Goal: Task Accomplishment & Management: Complete application form

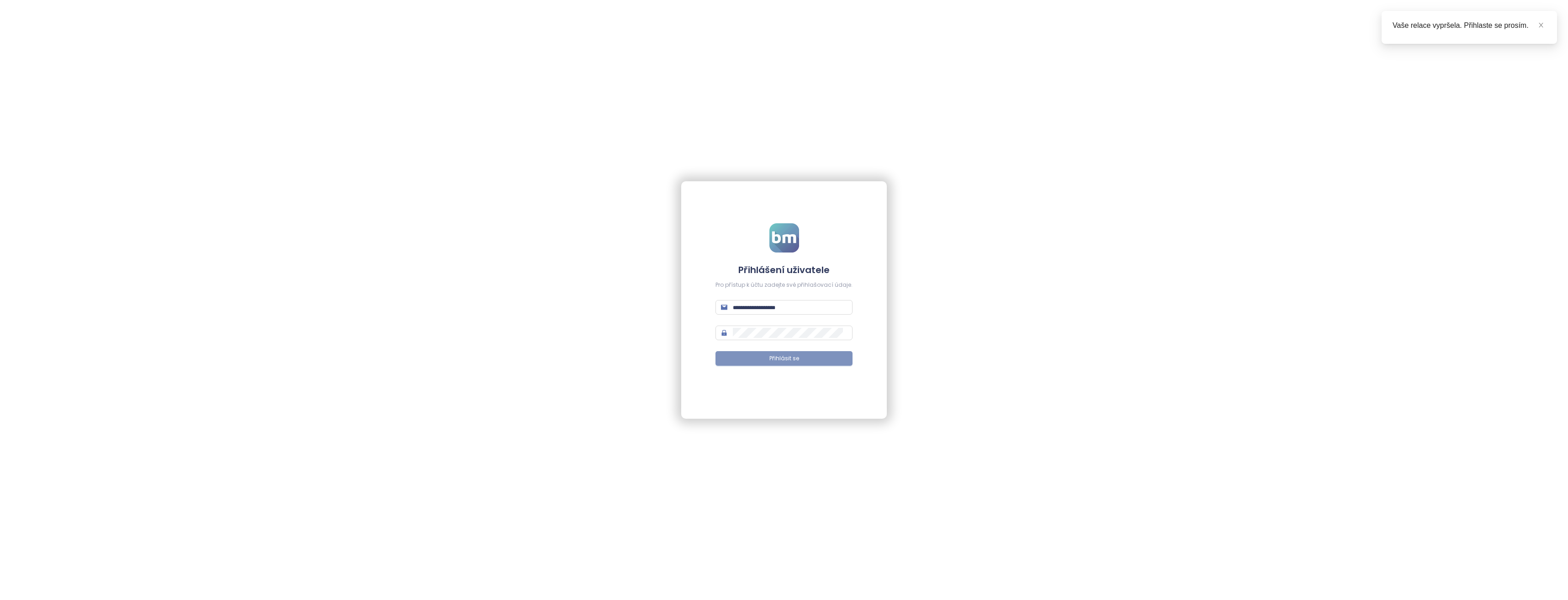
type input "**********"
drag, startPoint x: 772, startPoint y: 359, endPoint x: 975, endPoint y: 333, distance: 204.7
click at [773, 359] on span "Přihlásit se" at bounding box center [784, 359] width 30 height 9
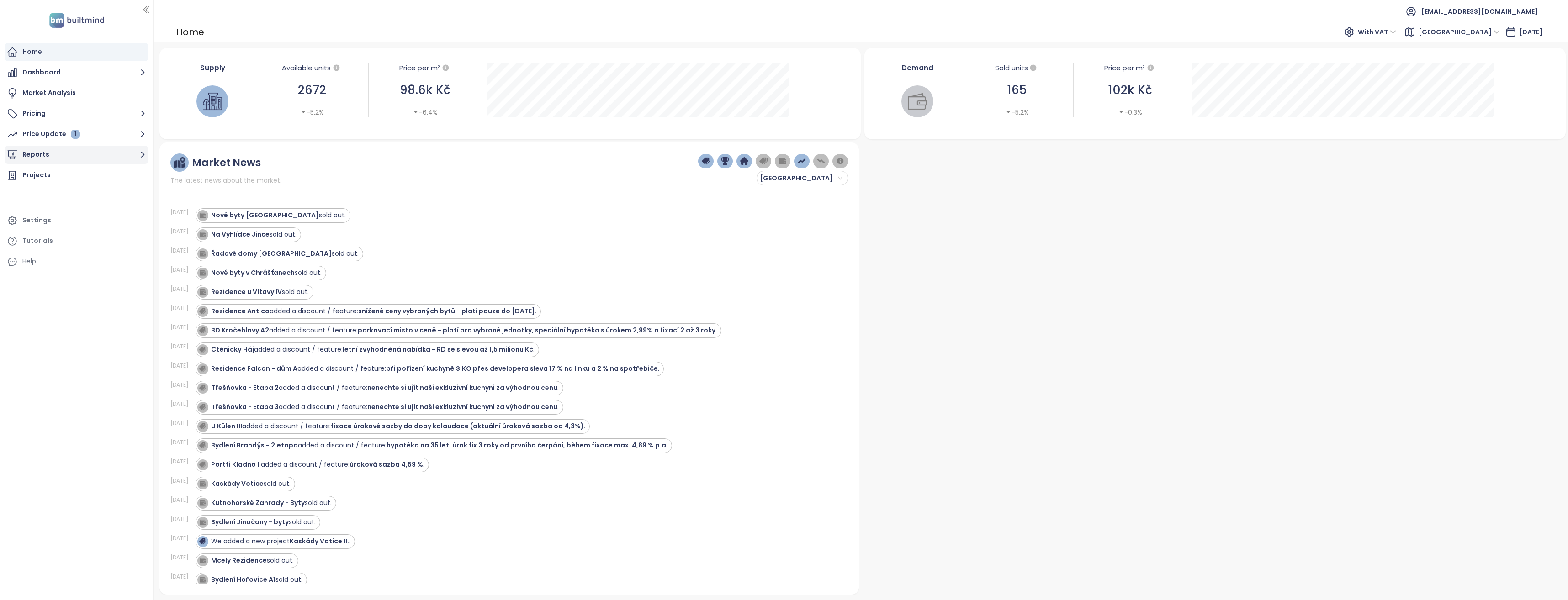
click at [141, 158] on icon "button" at bounding box center [143, 154] width 11 height 11
click at [50, 177] on div "Add a report" at bounding box center [49, 176] width 40 height 11
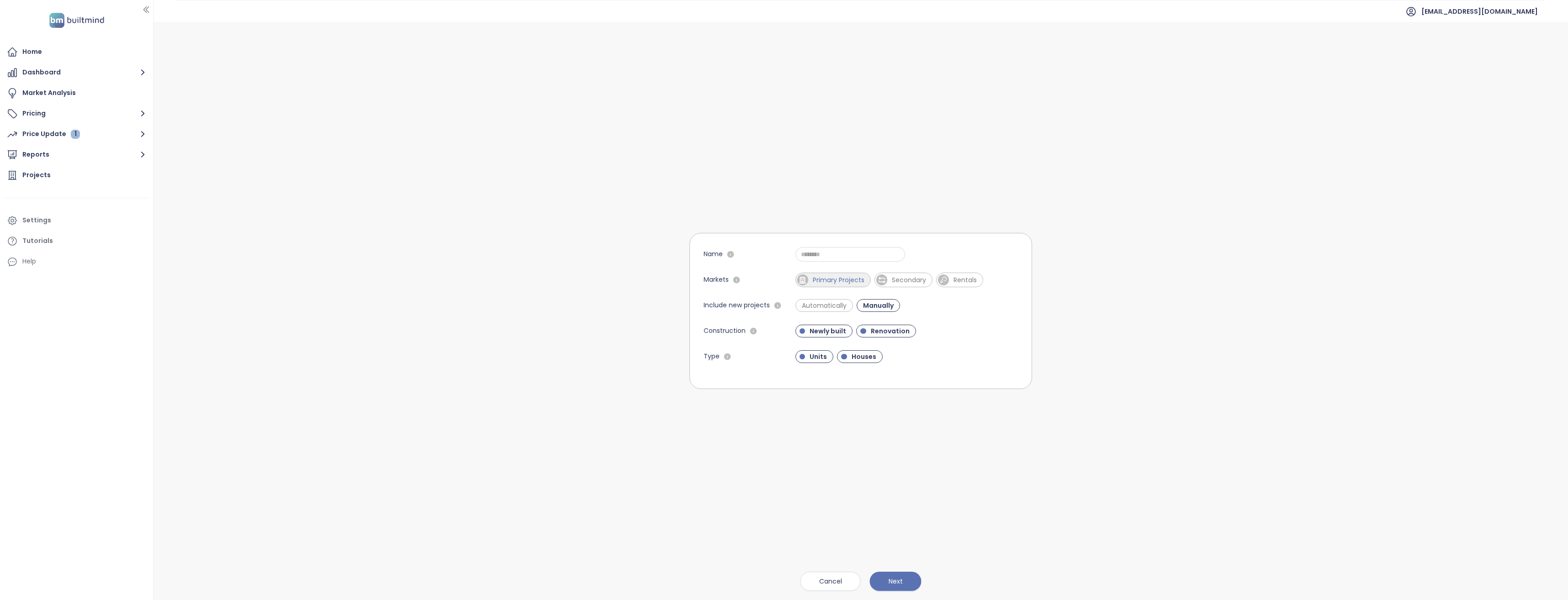
click at [831, 280] on span "Primary Projects" at bounding box center [838, 280] width 61 height 9
click at [903, 281] on span "Secondary" at bounding box center [913, 280] width 43 height 9
click at [812, 345] on span "Units" at bounding box center [818, 344] width 27 height 9
click at [838, 368] on div at bounding box center [840, 370] width 6 height 6
click at [868, 320] on span "Renovation" at bounding box center [890, 319] width 48 height 9
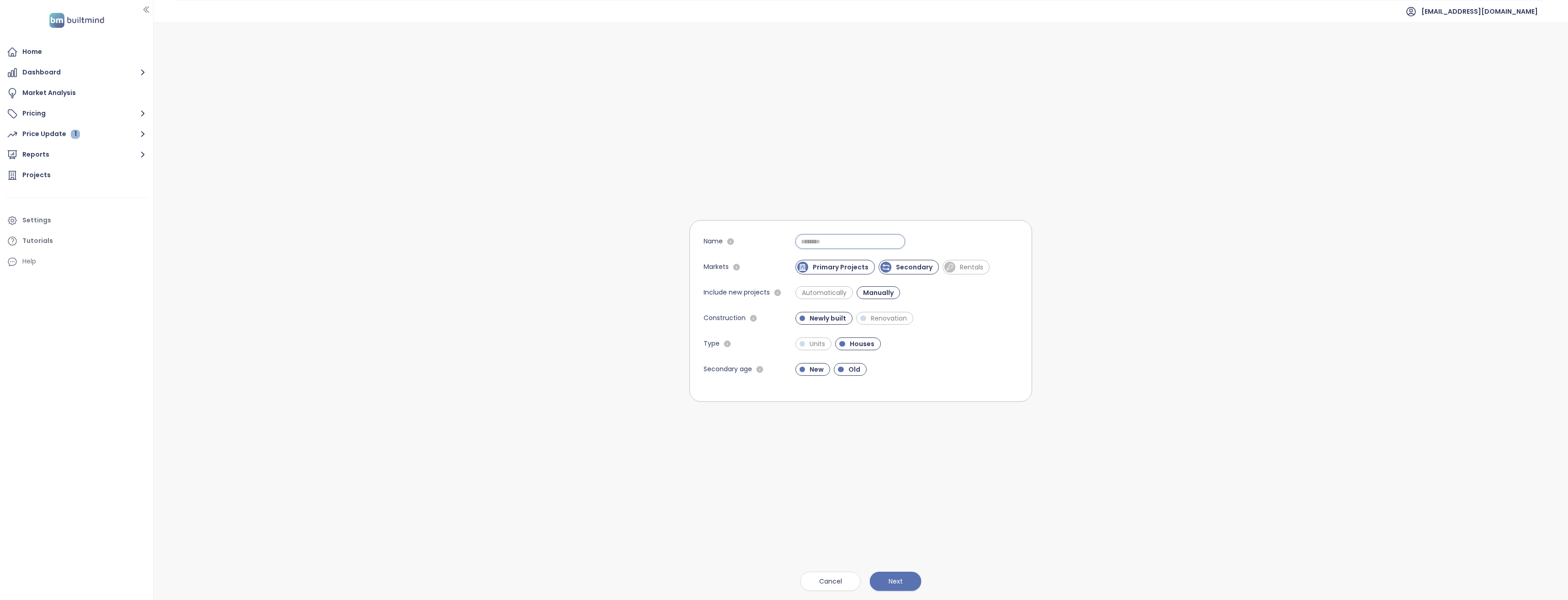
click at [817, 243] on input "Name" at bounding box center [850, 241] width 110 height 15
type input "**********"
click at [895, 585] on span "Next" at bounding box center [896, 581] width 14 height 10
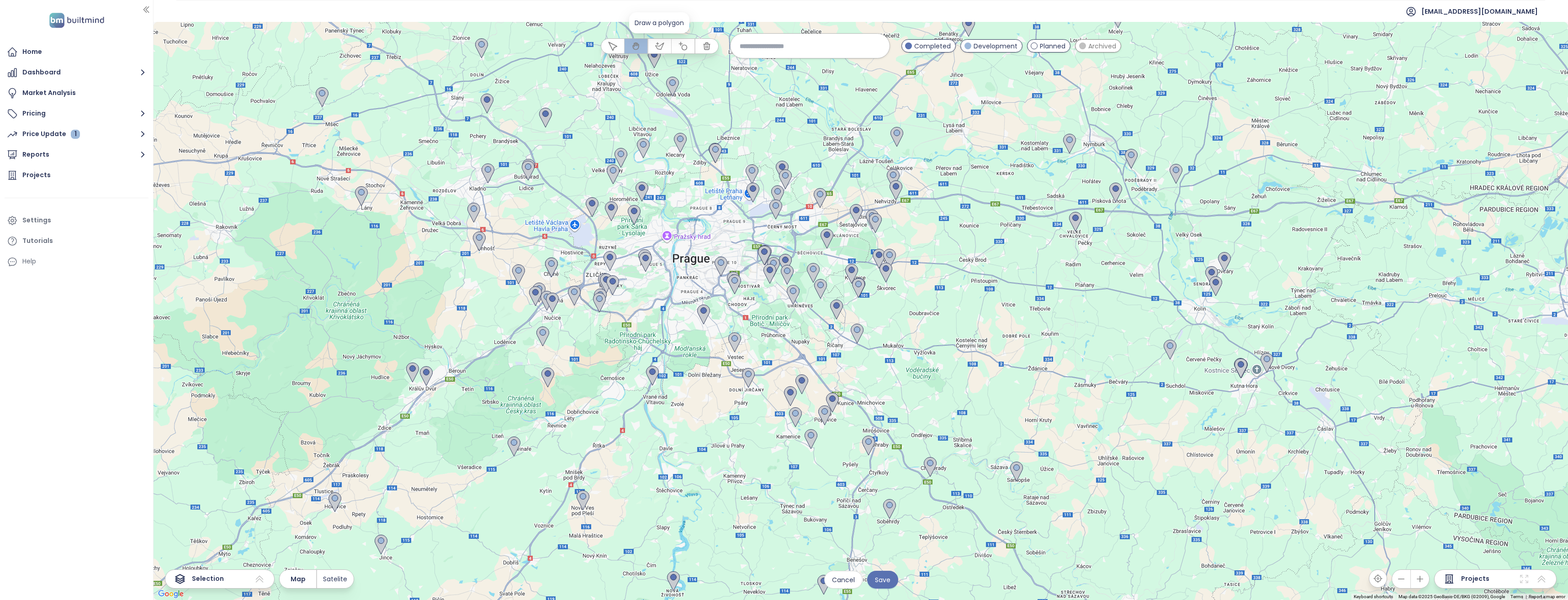
click at [660, 46] on icon "button" at bounding box center [660, 46] width 9 height 9
click at [583, 121] on div at bounding box center [860, 311] width 1414 height 578
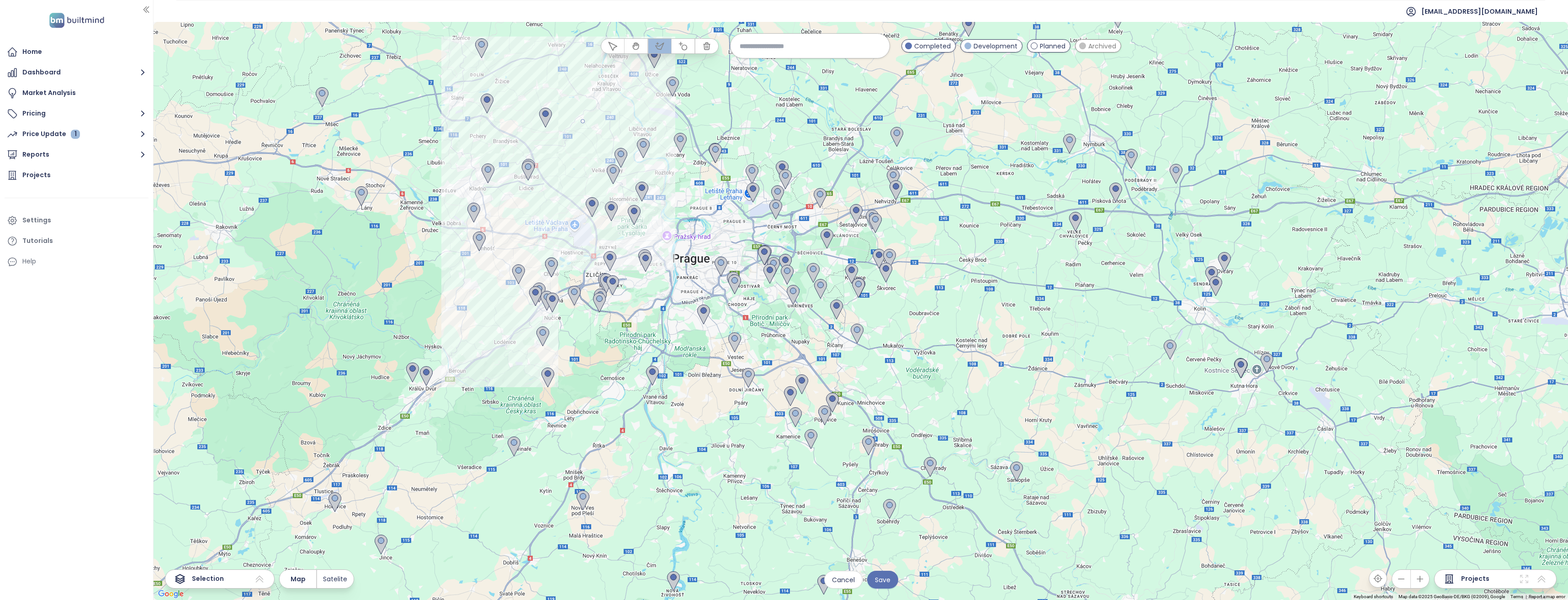
click at [471, 296] on div at bounding box center [860, 311] width 1414 height 578
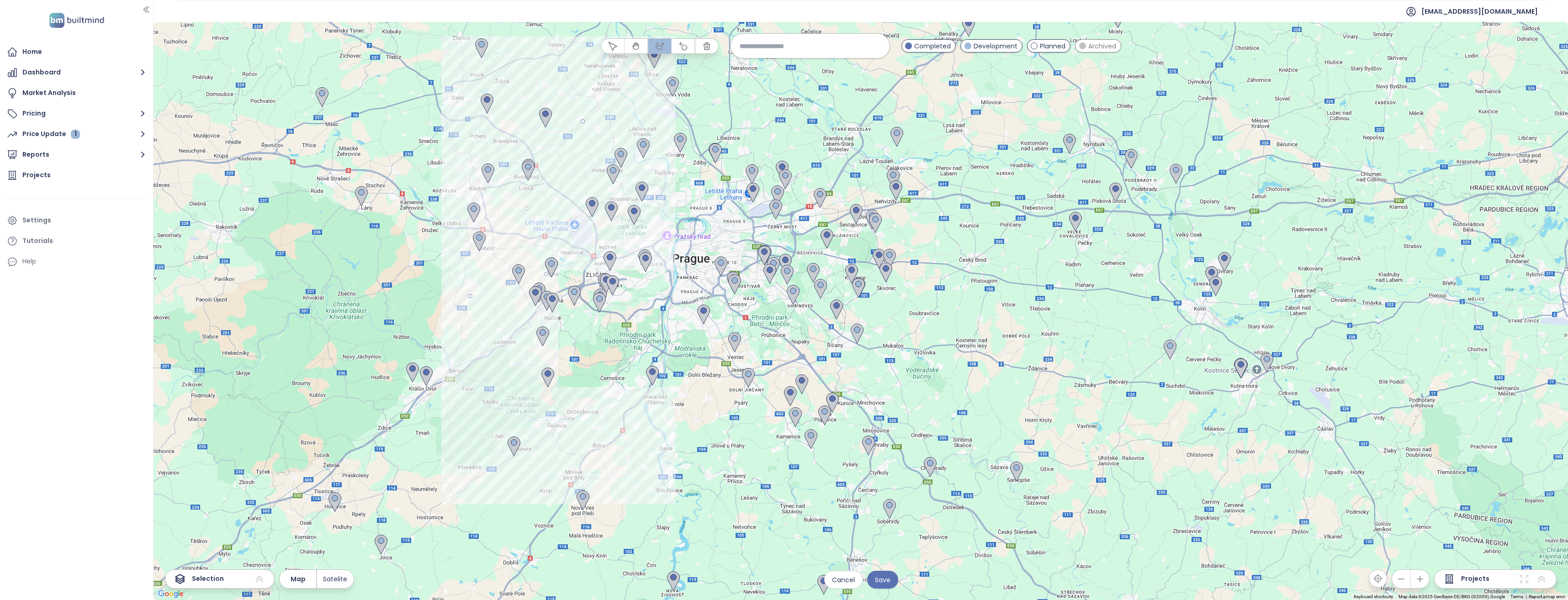
click at [562, 425] on div at bounding box center [860, 311] width 1414 height 578
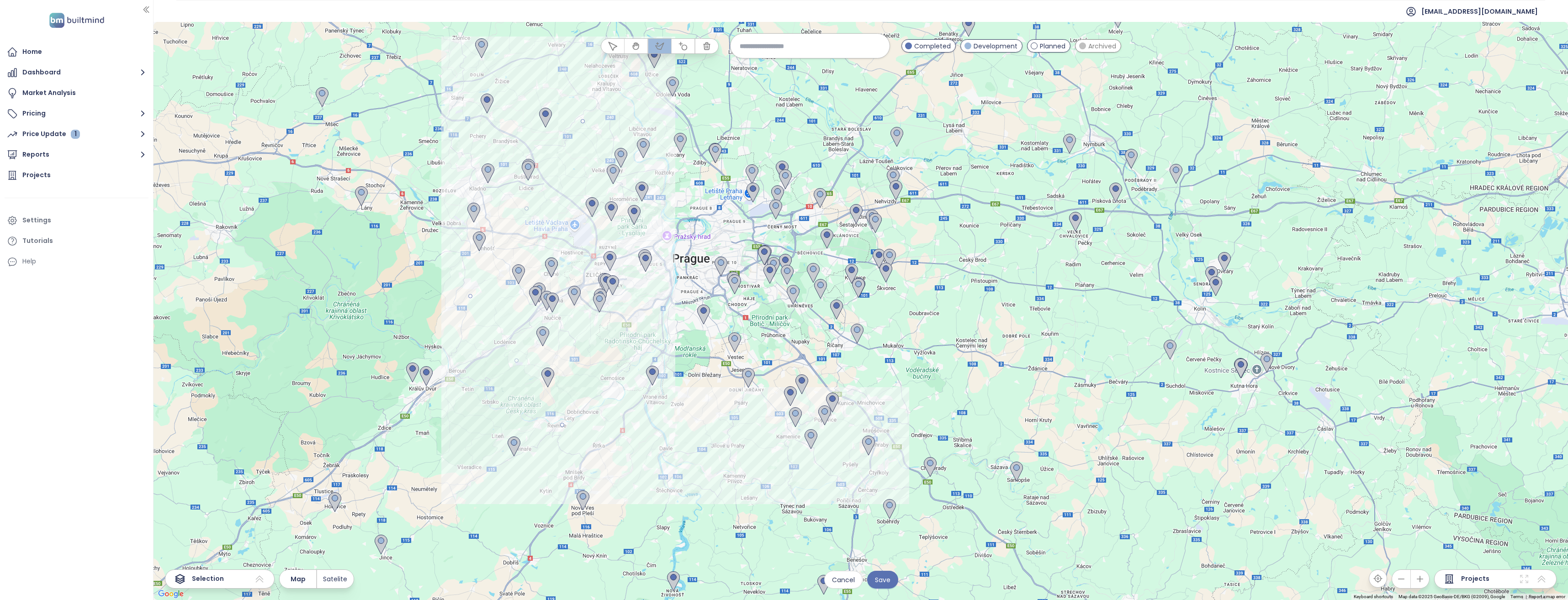
click at [882, 426] on div at bounding box center [860, 311] width 1414 height 578
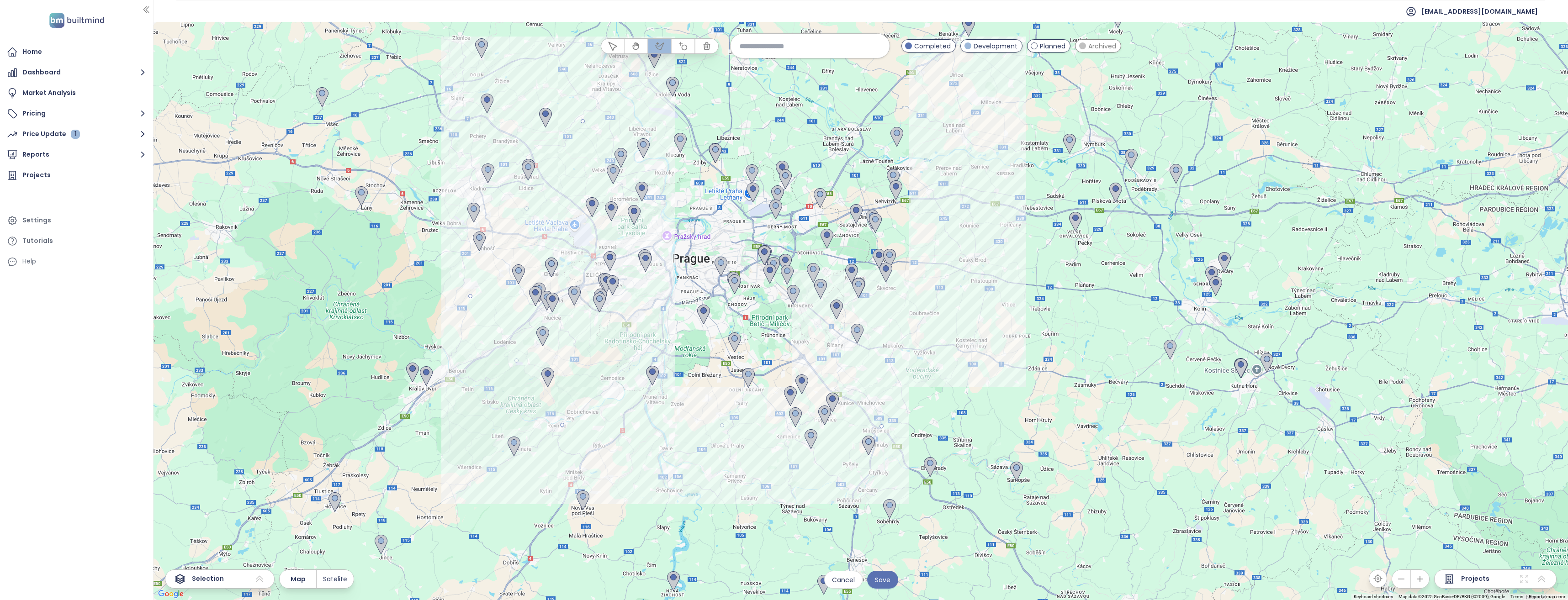
click at [968, 114] on div at bounding box center [860, 311] width 1414 height 578
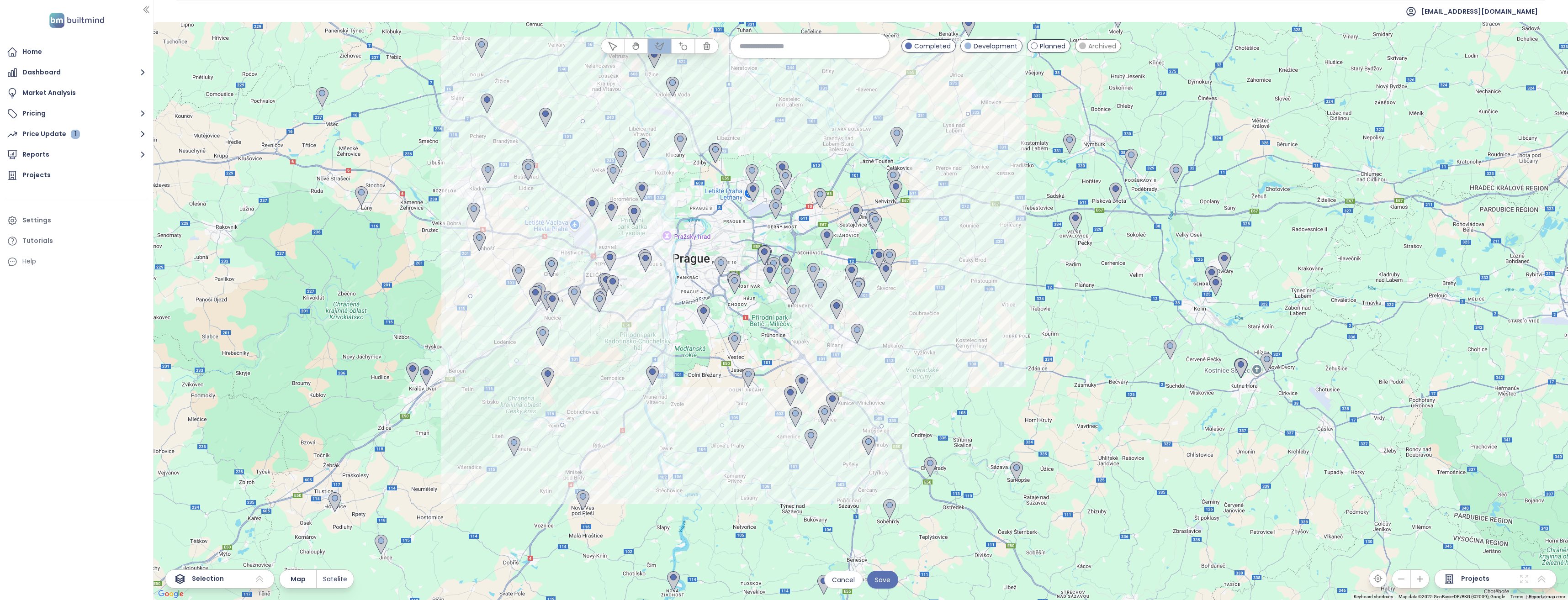
click at [582, 121] on div at bounding box center [860, 311] width 1414 height 578
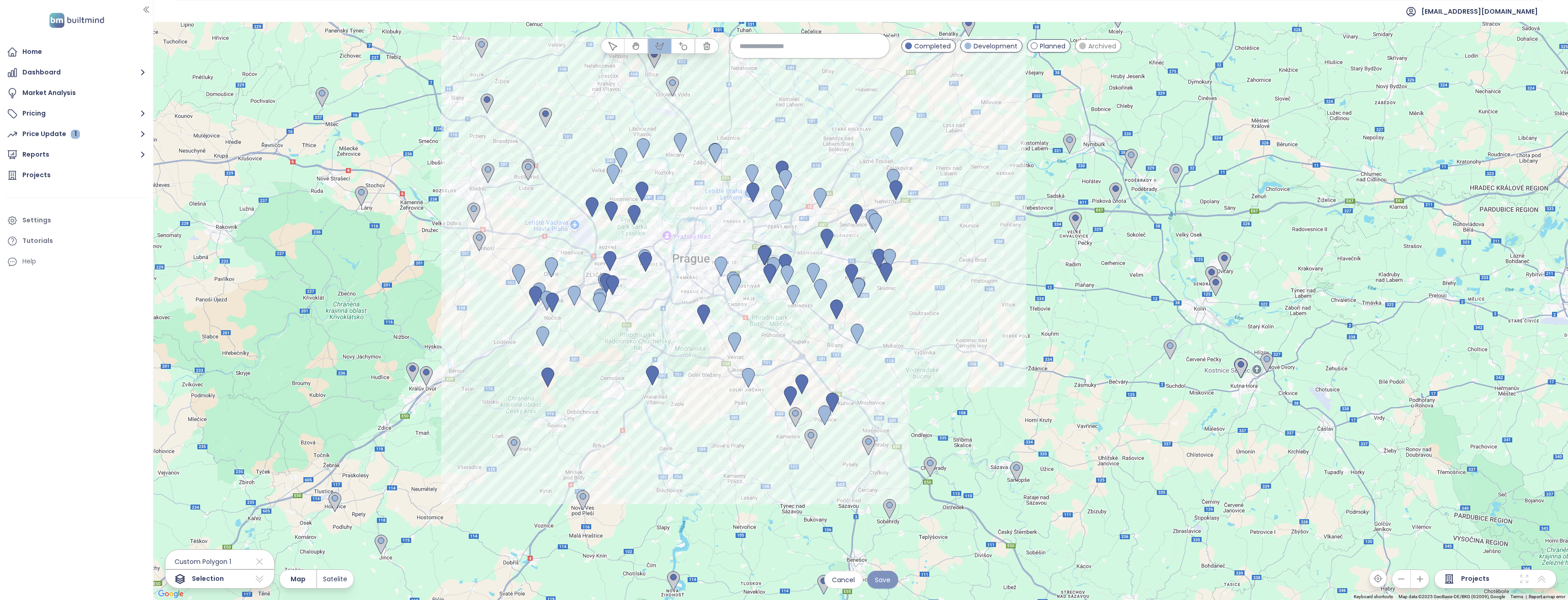
click at [882, 580] on span "Save" at bounding box center [882, 580] width 15 height 10
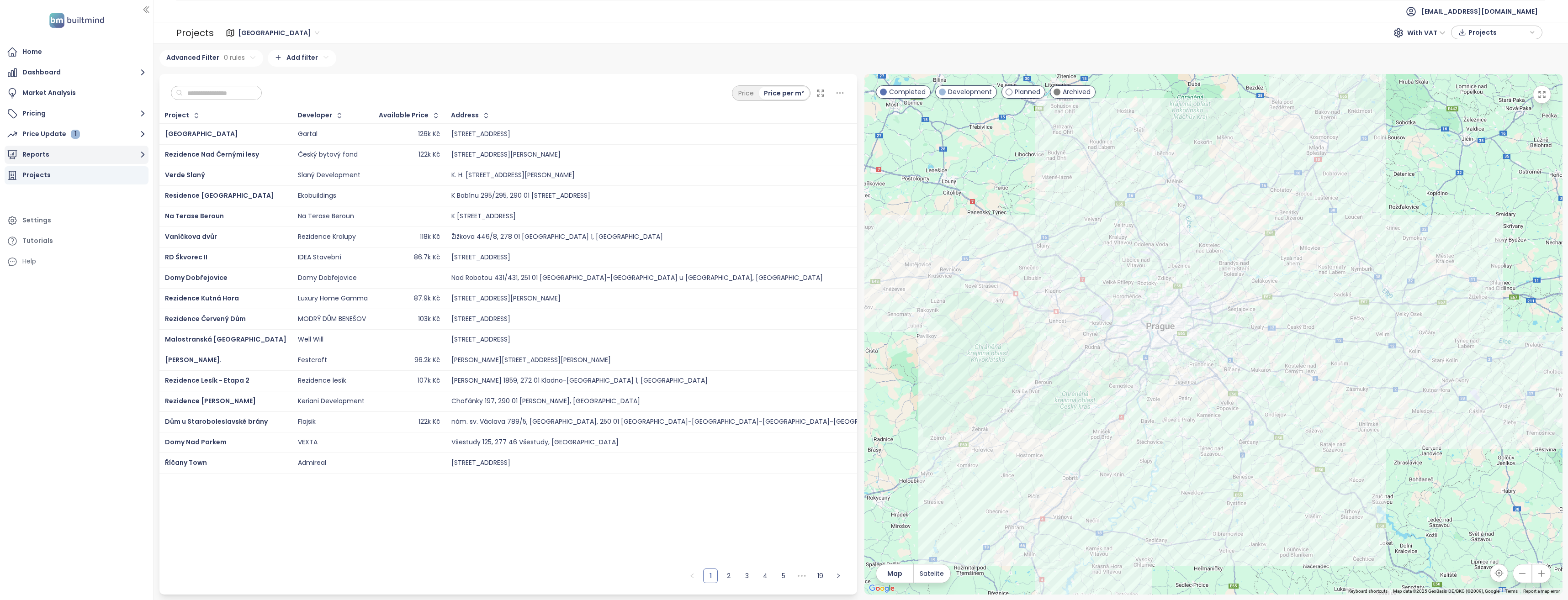
click at [143, 152] on icon "button" at bounding box center [143, 154] width 11 height 11
drag, startPoint x: 50, startPoint y: 195, endPoint x: 66, endPoint y: 190, distance: 16.8
click at [50, 195] on div "Praha_domy" at bounding box center [50, 197] width 41 height 11
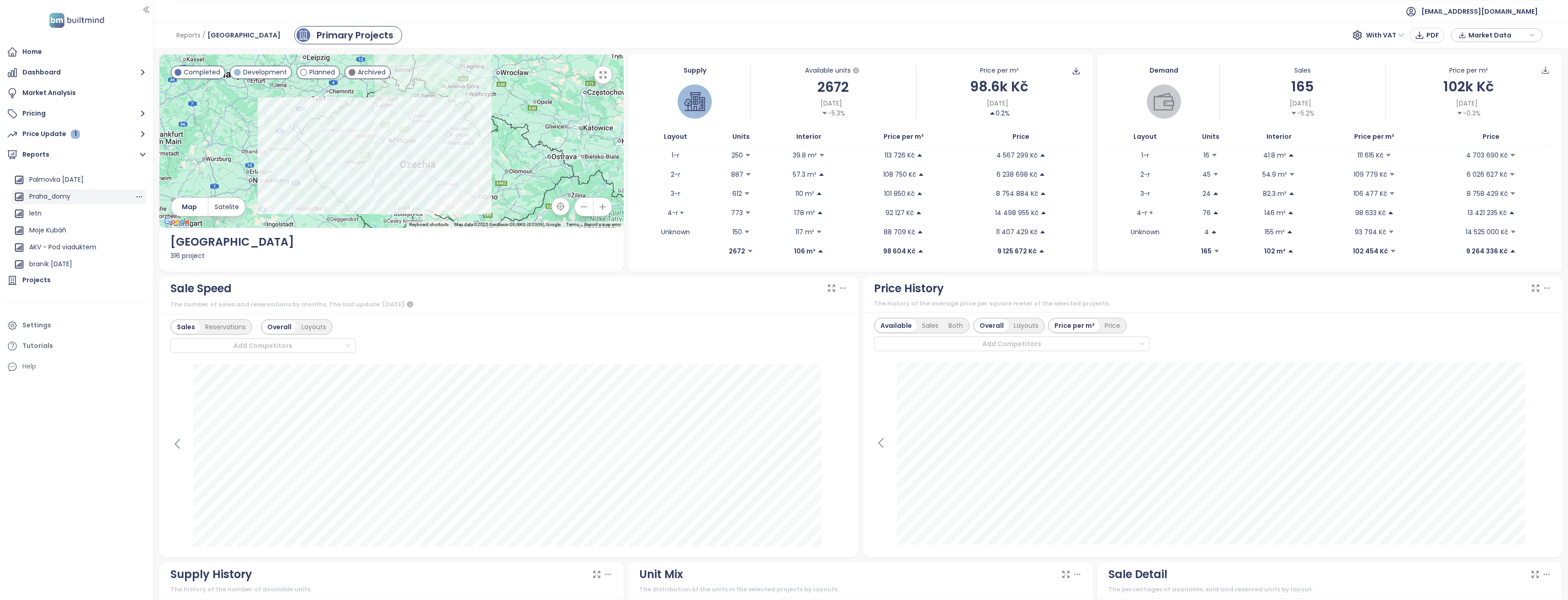
click at [54, 199] on div "Praha_domy" at bounding box center [50, 197] width 41 height 11
click at [62, 211] on div "Praha_domy" at bounding box center [50, 214] width 41 height 11
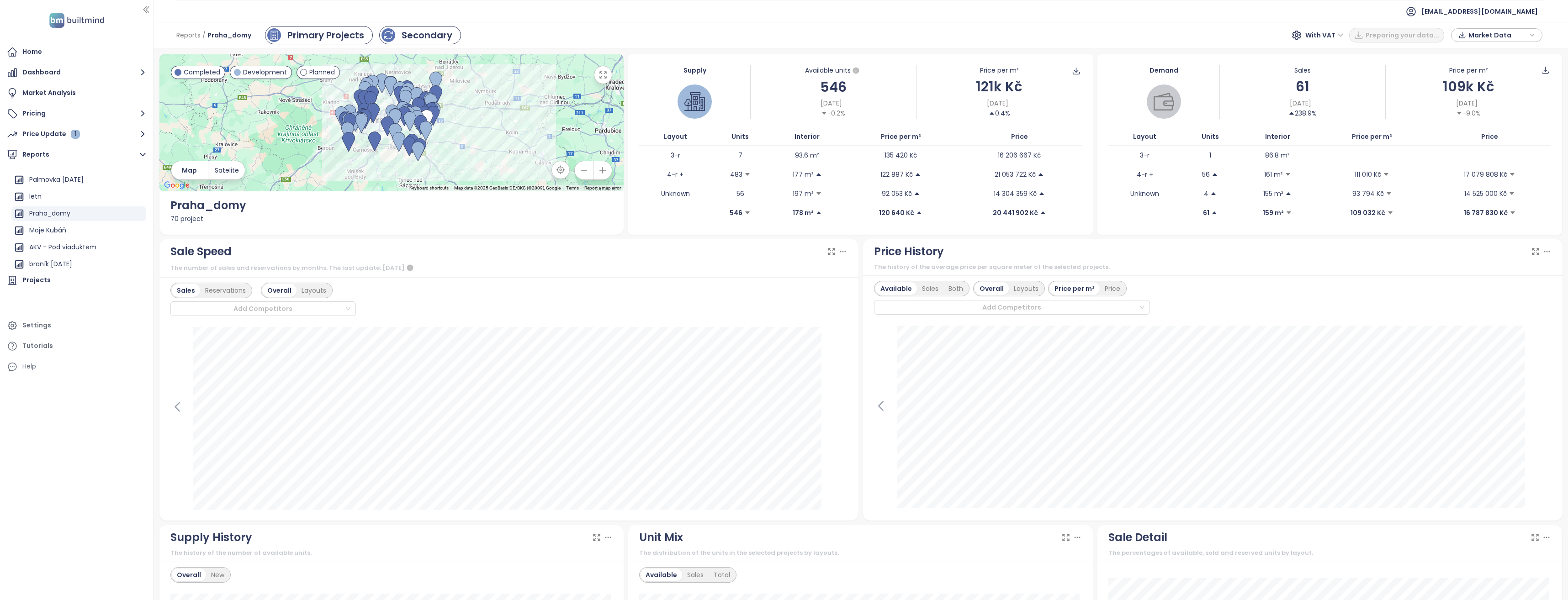
click at [414, 36] on div "Secondary" at bounding box center [426, 34] width 50 height 13
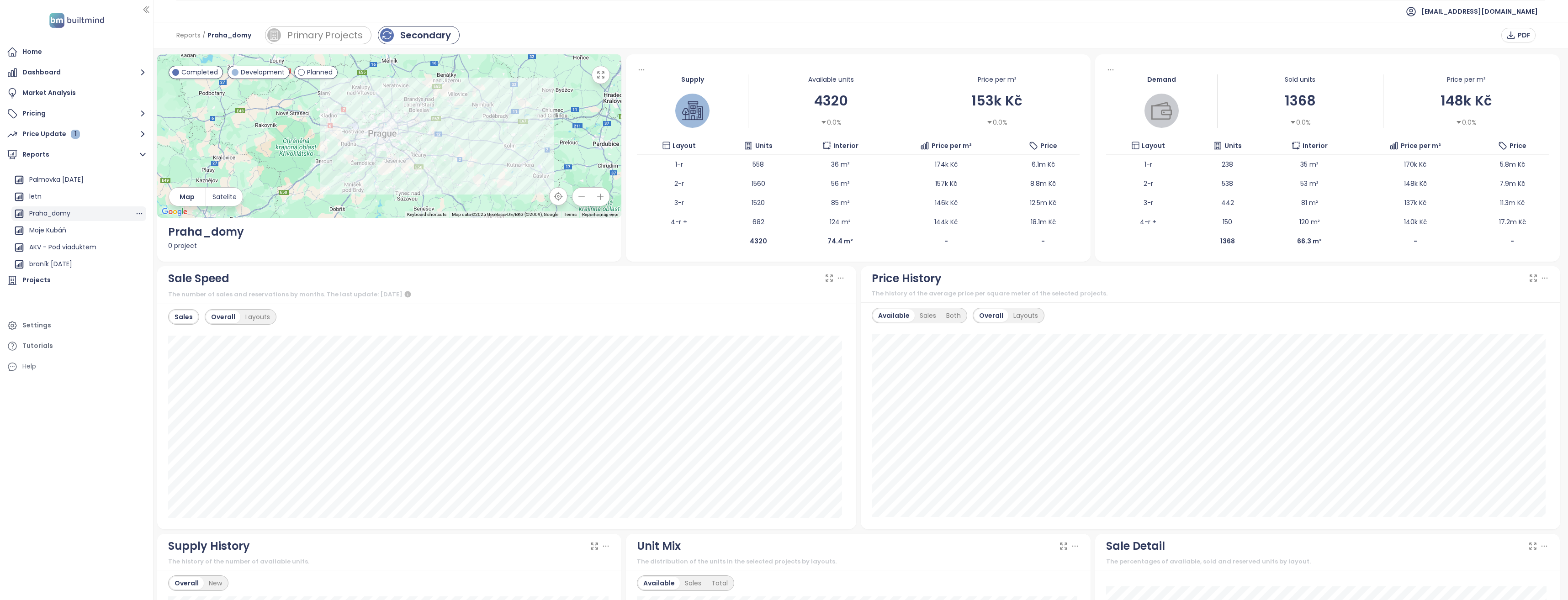
click at [56, 213] on div "Praha_domy" at bounding box center [50, 214] width 41 height 11
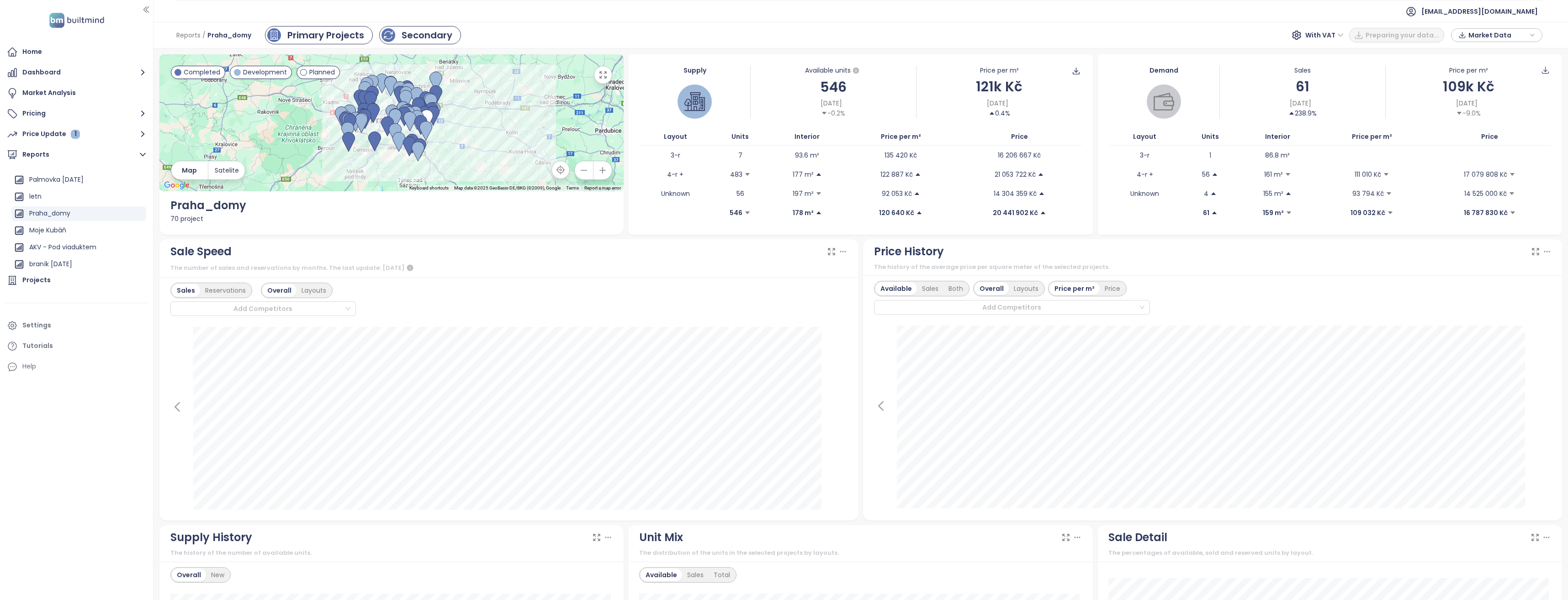
click at [407, 31] on div "Secondary" at bounding box center [426, 34] width 50 height 13
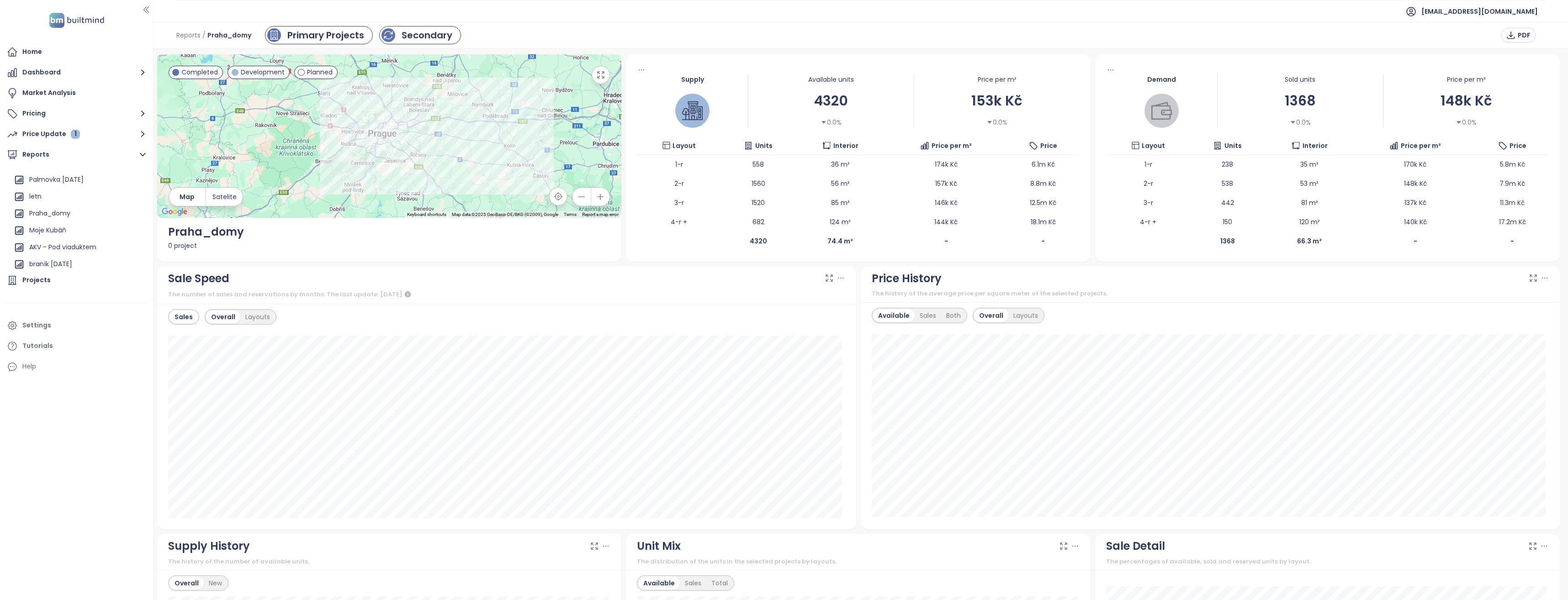
click at [317, 34] on div "Primary Projects" at bounding box center [326, 34] width 77 height 13
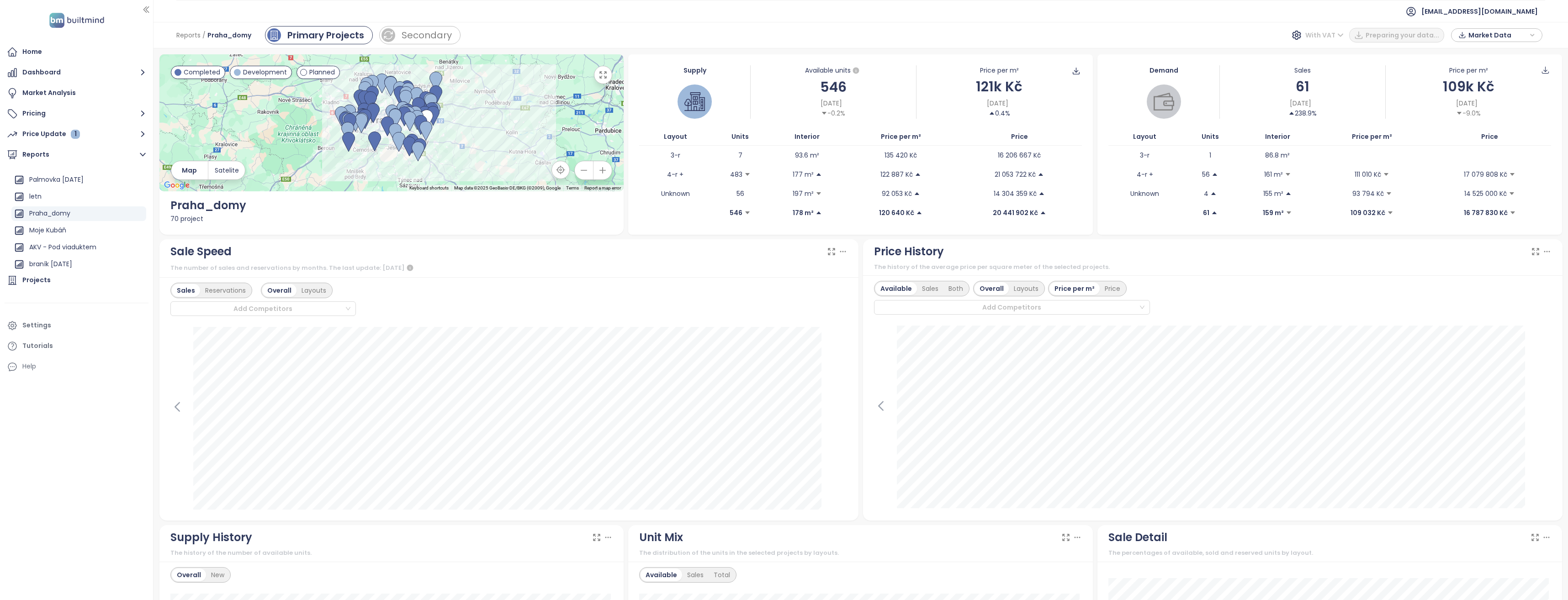
click at [1341, 39] on span "With VAT" at bounding box center [1324, 34] width 38 height 13
click at [1329, 66] on div "Without VAT" at bounding box center [1333, 68] width 40 height 10
click at [1533, 35] on icon "button" at bounding box center [1532, 35] width 3 height 2
click at [1530, 34] on icon "button" at bounding box center [1532, 34] width 6 height 13
click at [1487, 134] on span "Download" at bounding box center [1487, 137] width 34 height 10
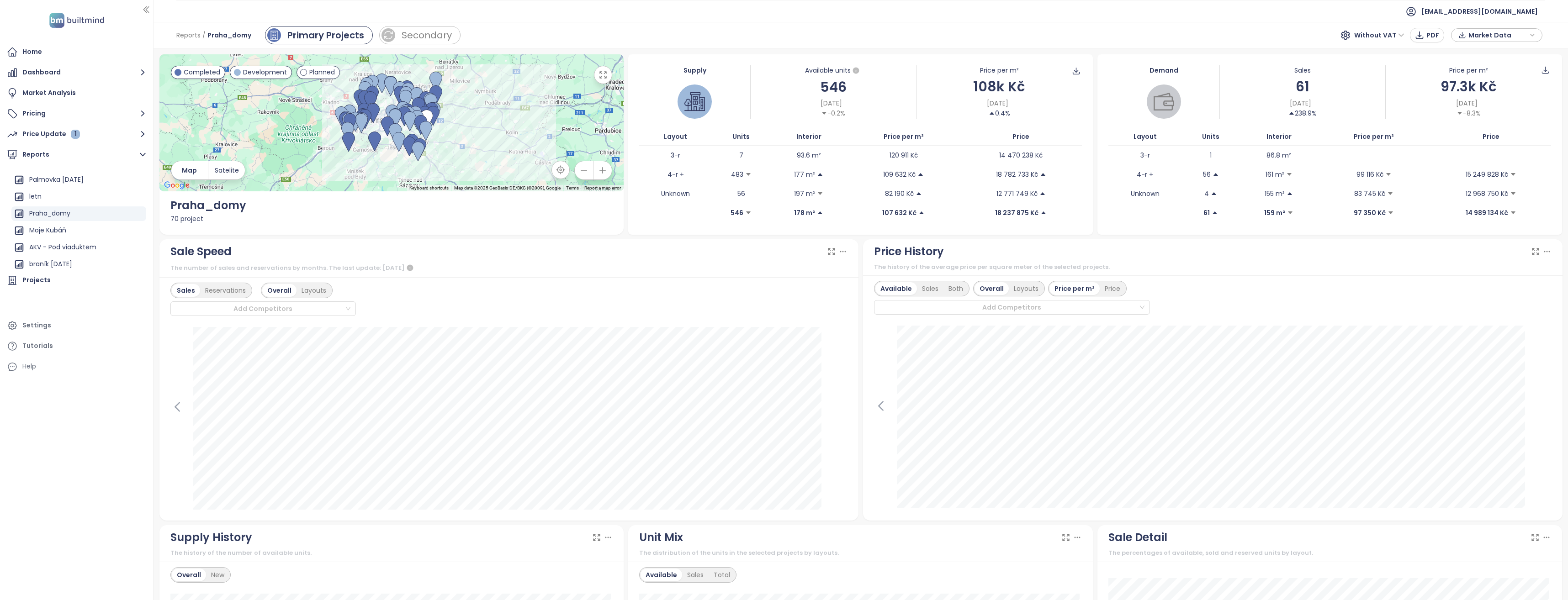
scroll to position [351, 0]
click at [427, 38] on div "Secondary" at bounding box center [426, 34] width 50 height 13
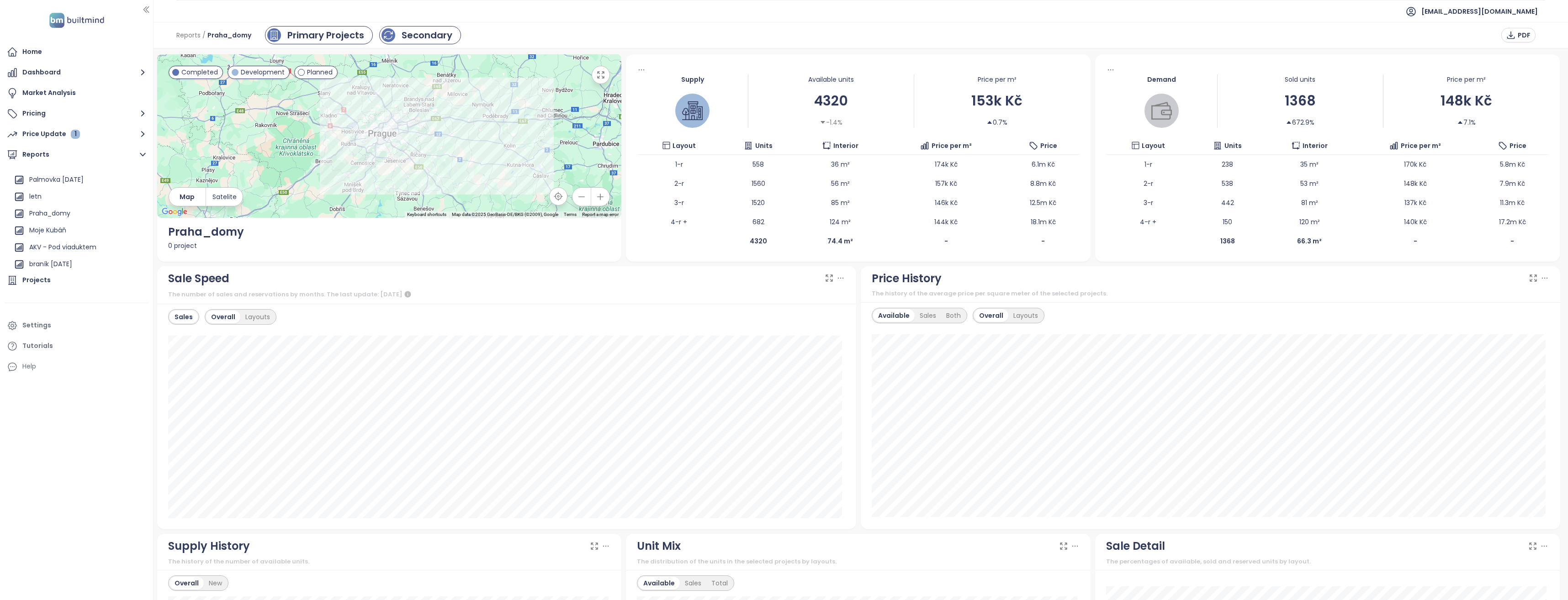
click at [294, 39] on div "Primary Projects" at bounding box center [326, 34] width 77 height 13
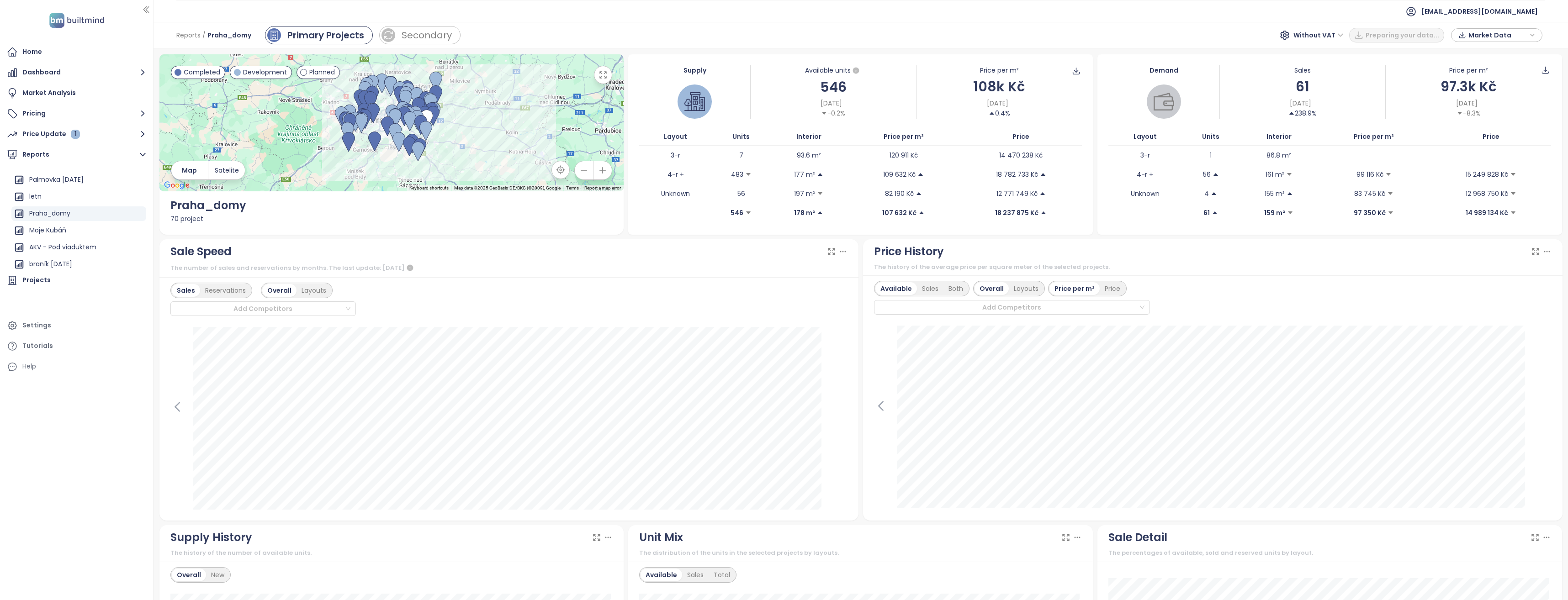
click at [1512, 35] on span "Market Data" at bounding box center [1498, 34] width 59 height 13
click at [1483, 36] on span "Market Data" at bounding box center [1498, 34] width 59 height 13
click at [1480, 136] on span "Download" at bounding box center [1487, 137] width 34 height 10
click at [421, 38] on div "Secondary" at bounding box center [426, 34] width 50 height 13
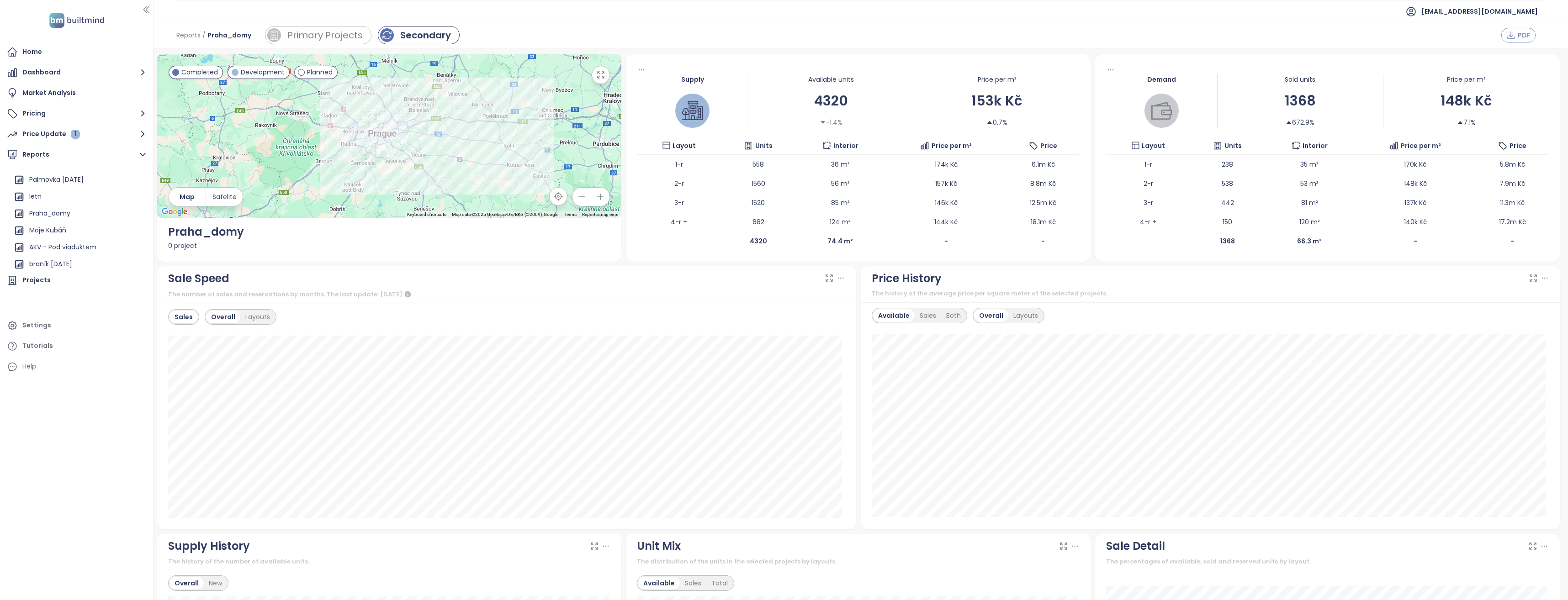
click at [1510, 36] on icon "button" at bounding box center [1511, 35] width 9 height 9
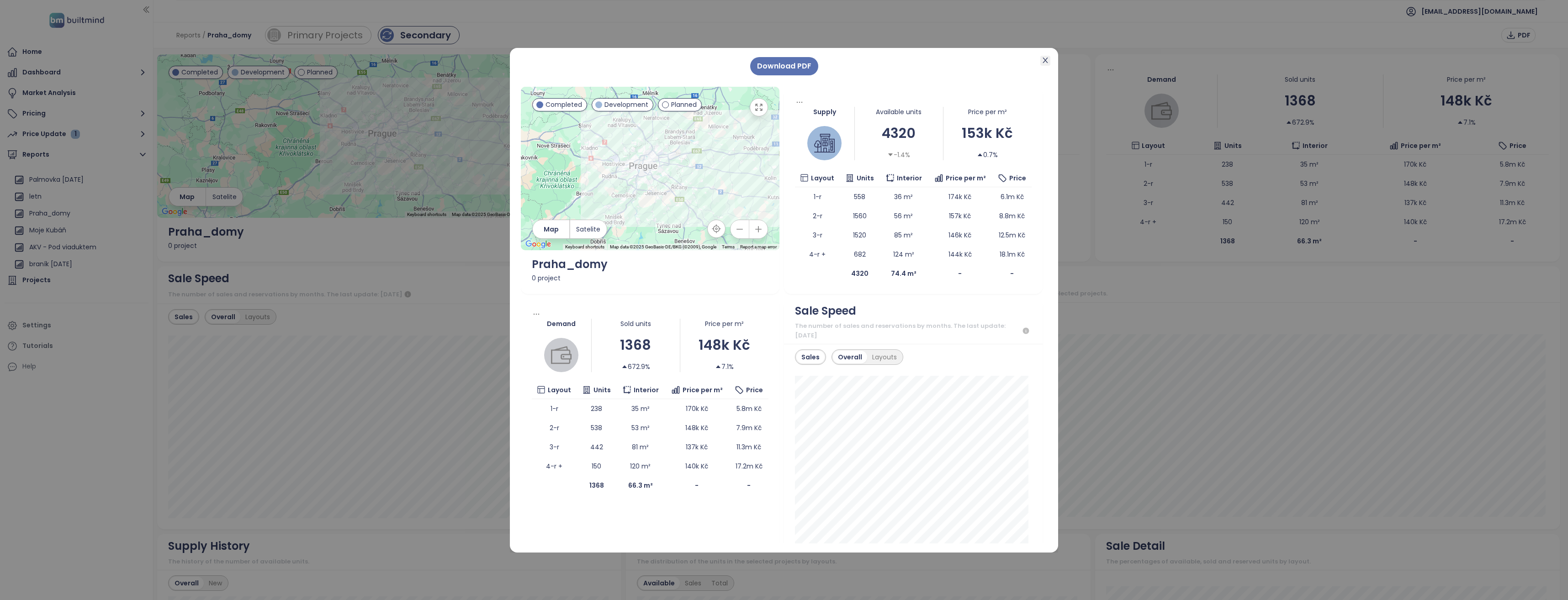
click at [1043, 62] on icon "close" at bounding box center [1044, 60] width 7 height 7
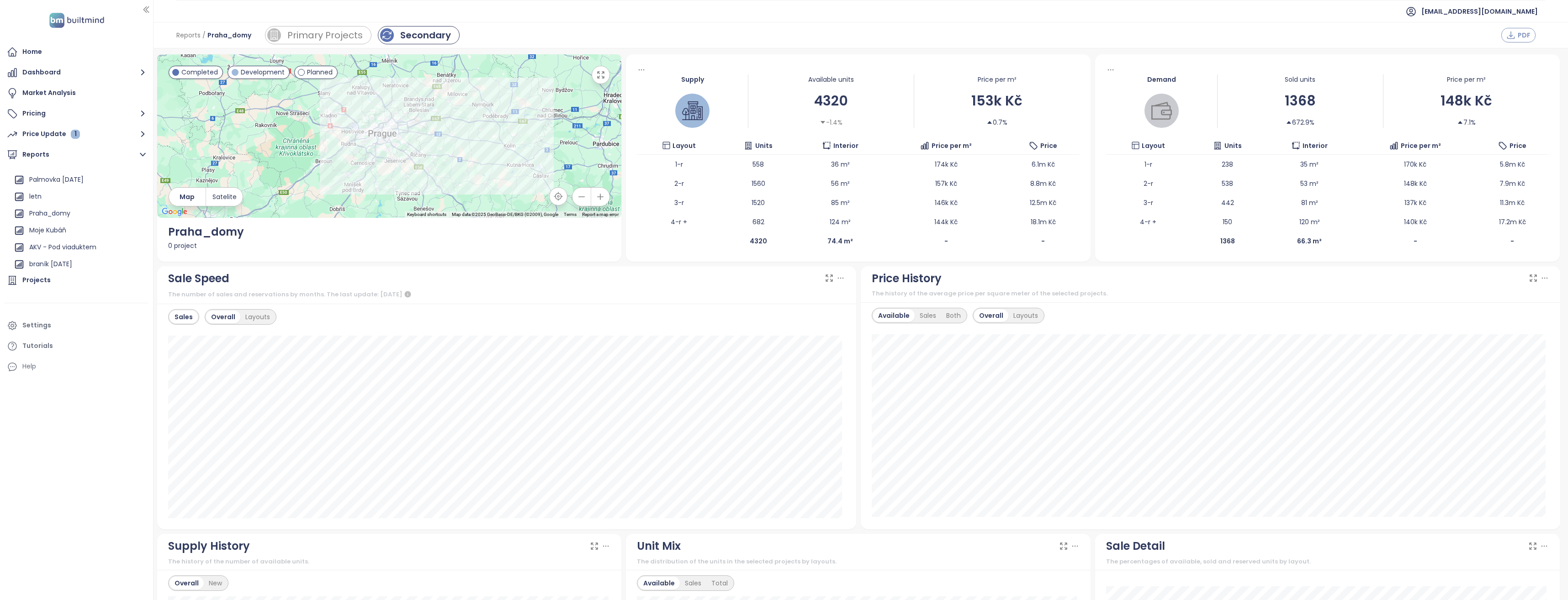
click at [1513, 33] on icon "button" at bounding box center [1511, 35] width 9 height 9
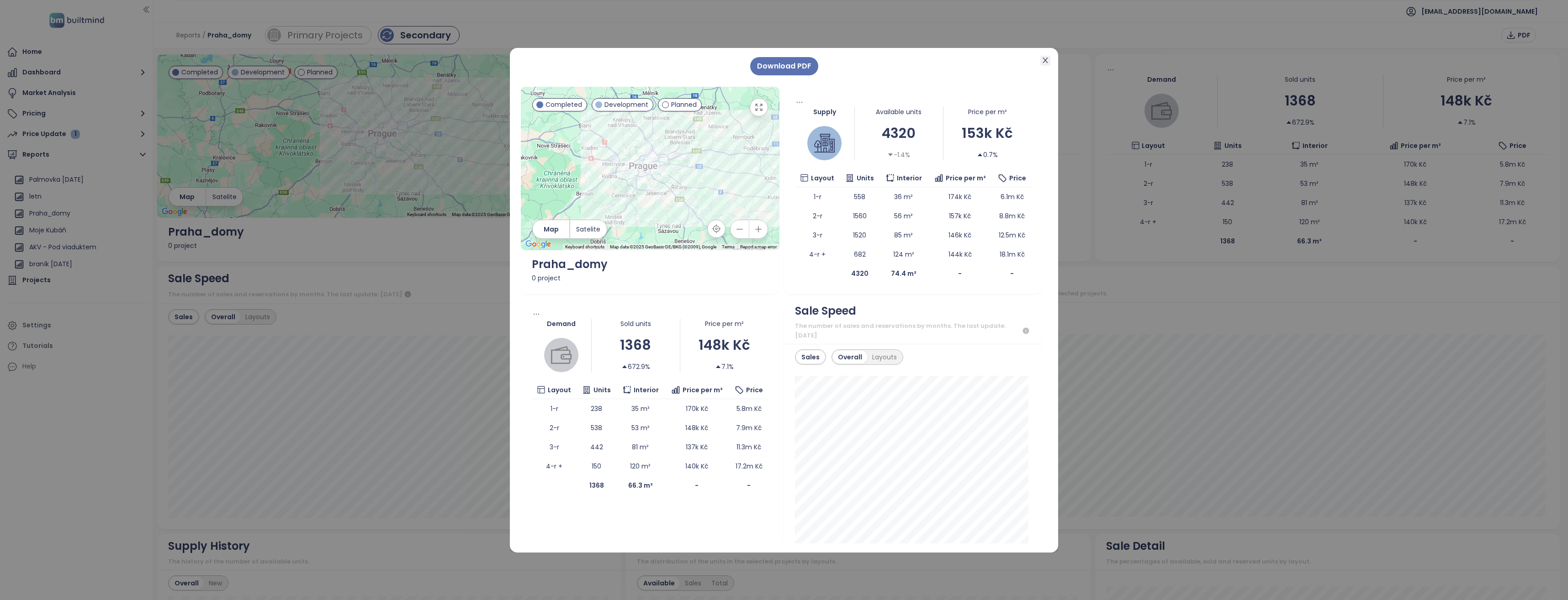
click at [1044, 57] on icon "close" at bounding box center [1044, 60] width 7 height 7
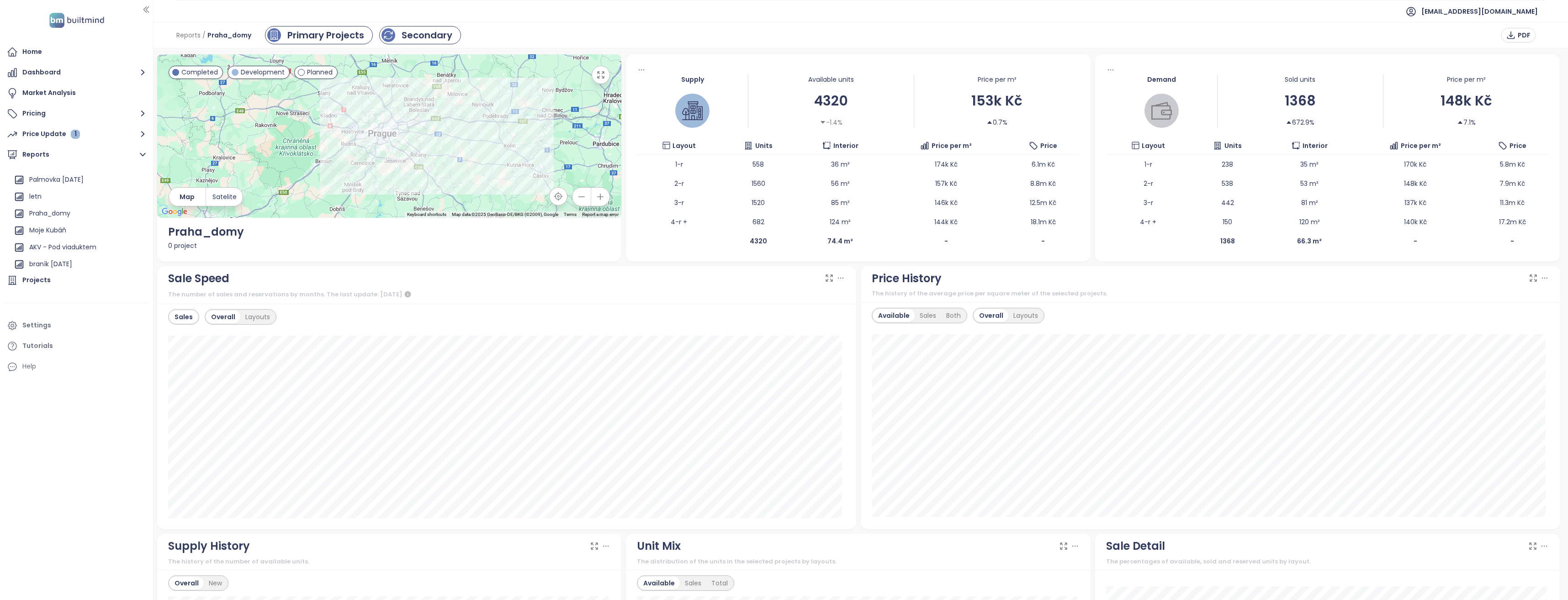
click at [312, 40] on div "Primary Projects" at bounding box center [326, 34] width 77 height 13
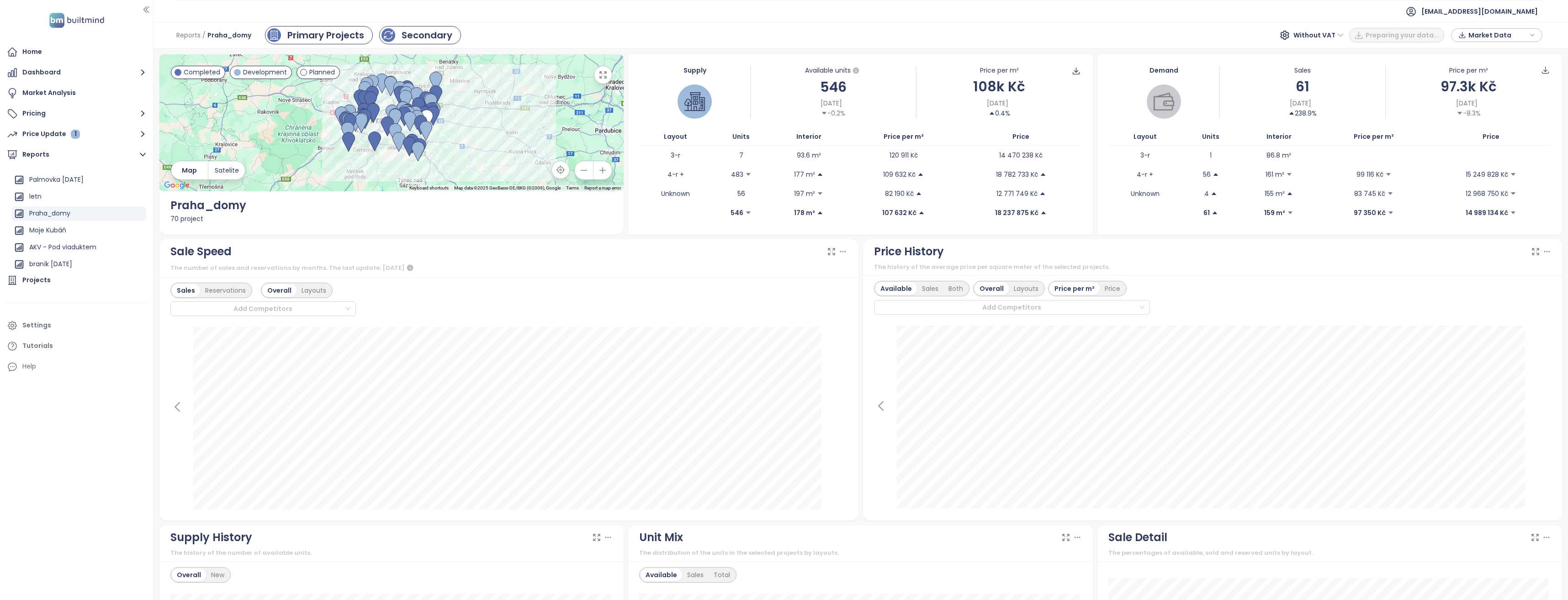
click at [406, 38] on div "Secondary" at bounding box center [426, 34] width 50 height 13
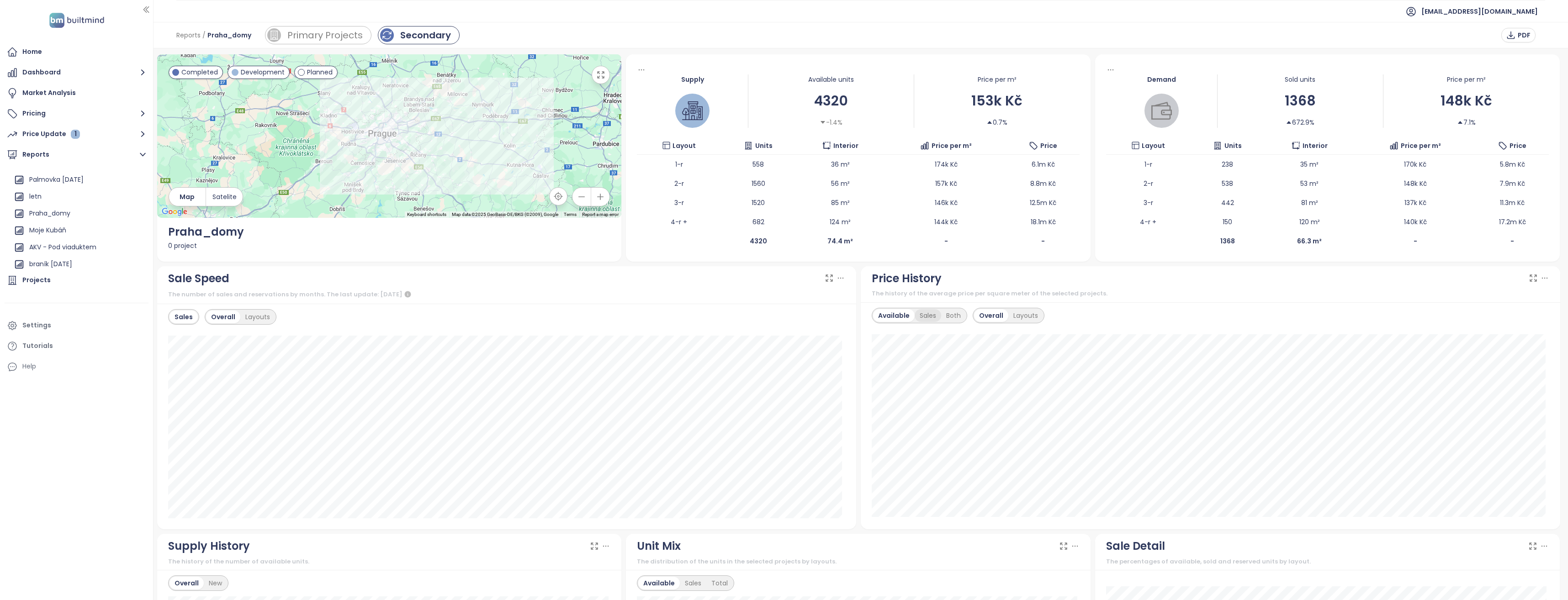
click at [921, 317] on div "Sales" at bounding box center [928, 315] width 27 height 13
click at [893, 317] on div "Available" at bounding box center [892, 315] width 38 height 13
click at [140, 117] on icon "button" at bounding box center [143, 114] width 11 height 11
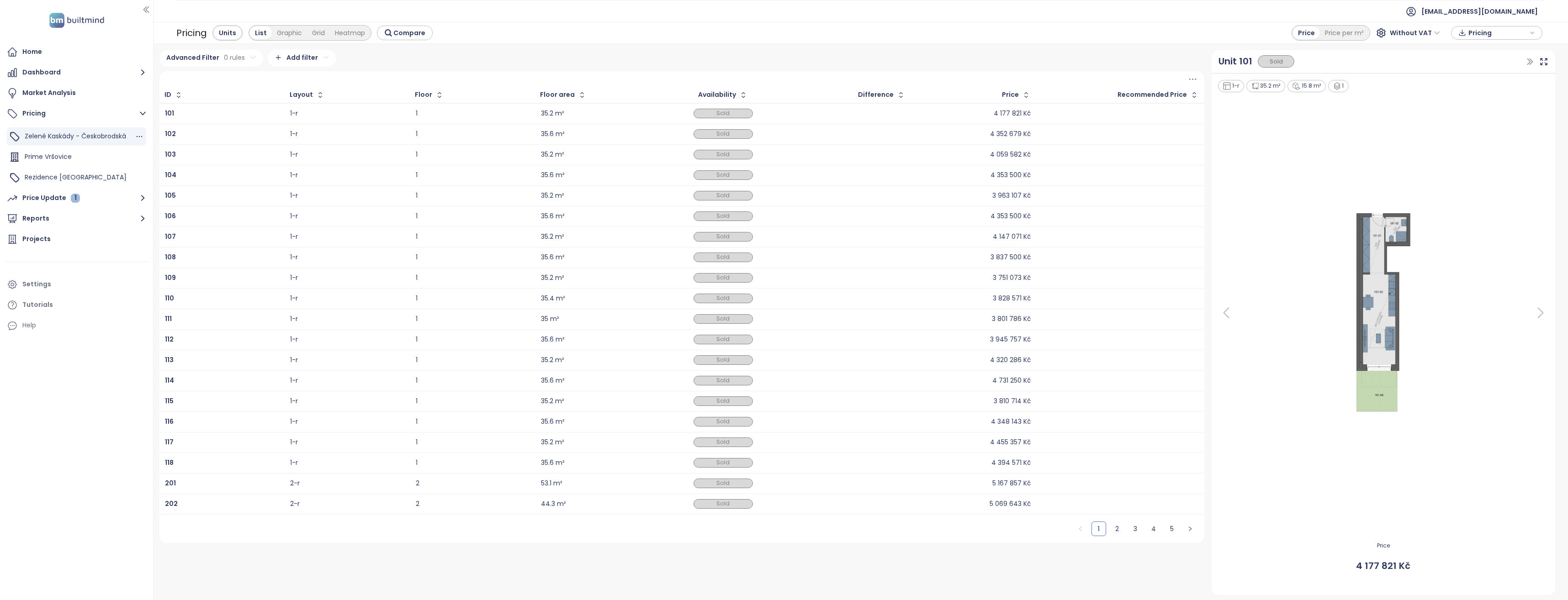
click at [112, 139] on span "Zelené Kaskády - Českobrodská" at bounding box center [75, 136] width 102 height 9
click at [1535, 33] on div "Pricing" at bounding box center [1496, 33] width 81 height 13
click at [1437, 33] on span "Without VAT" at bounding box center [1415, 33] width 50 height 13
click at [1317, 147] on div at bounding box center [1383, 313] width 333 height 439
click at [190, 32] on div "Pricing" at bounding box center [192, 33] width 31 height 17
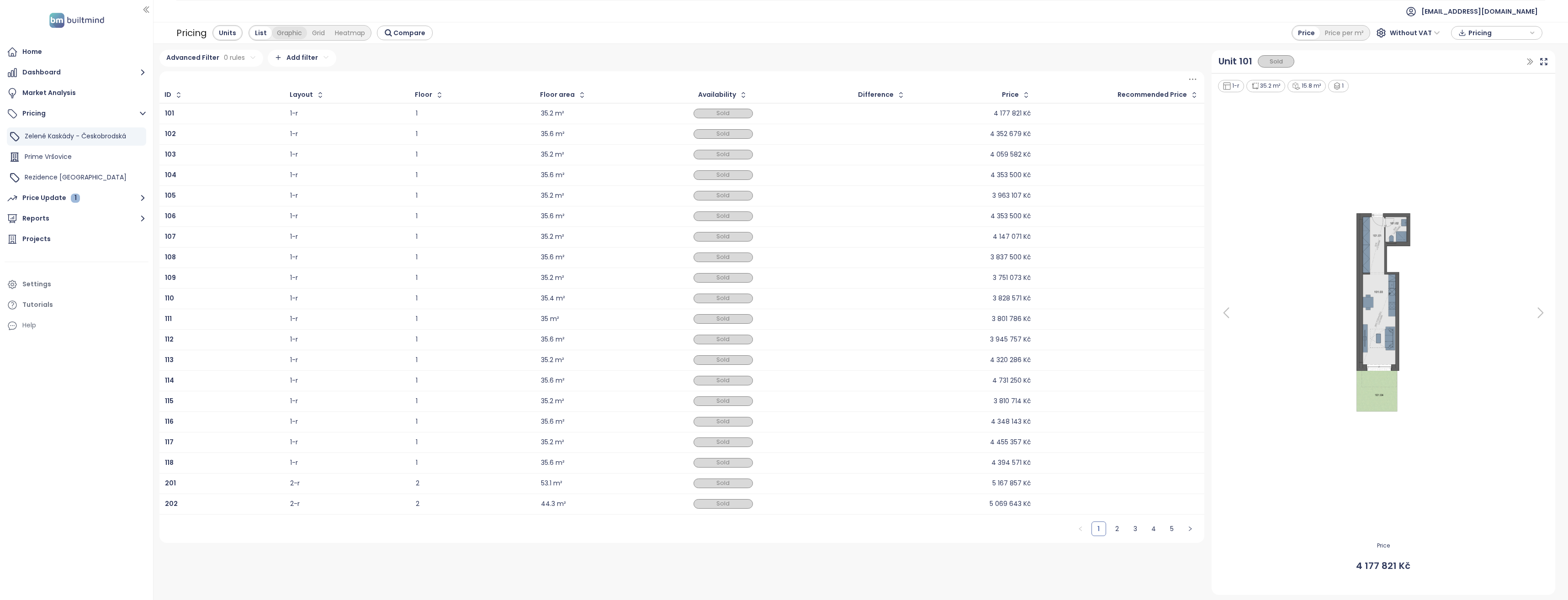
click at [283, 31] on div "Graphic" at bounding box center [289, 33] width 35 height 13
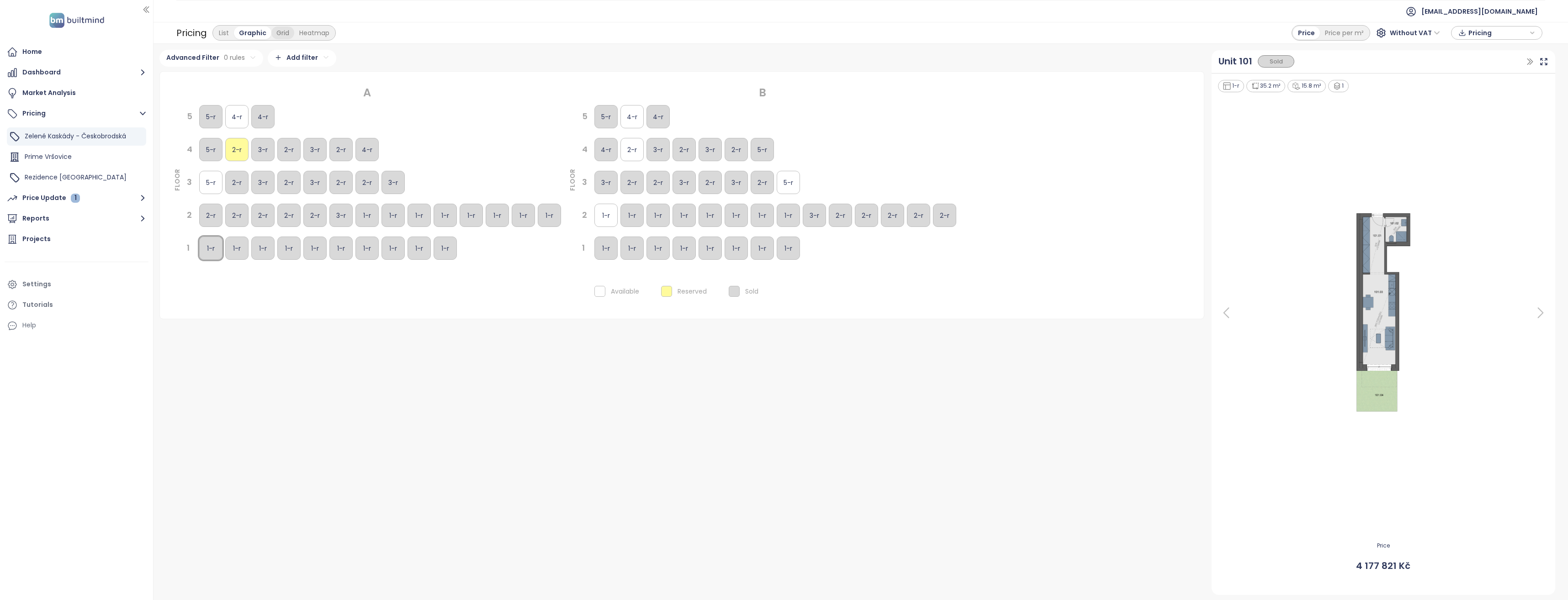
click at [283, 33] on div "Grid" at bounding box center [283, 33] width 23 height 13
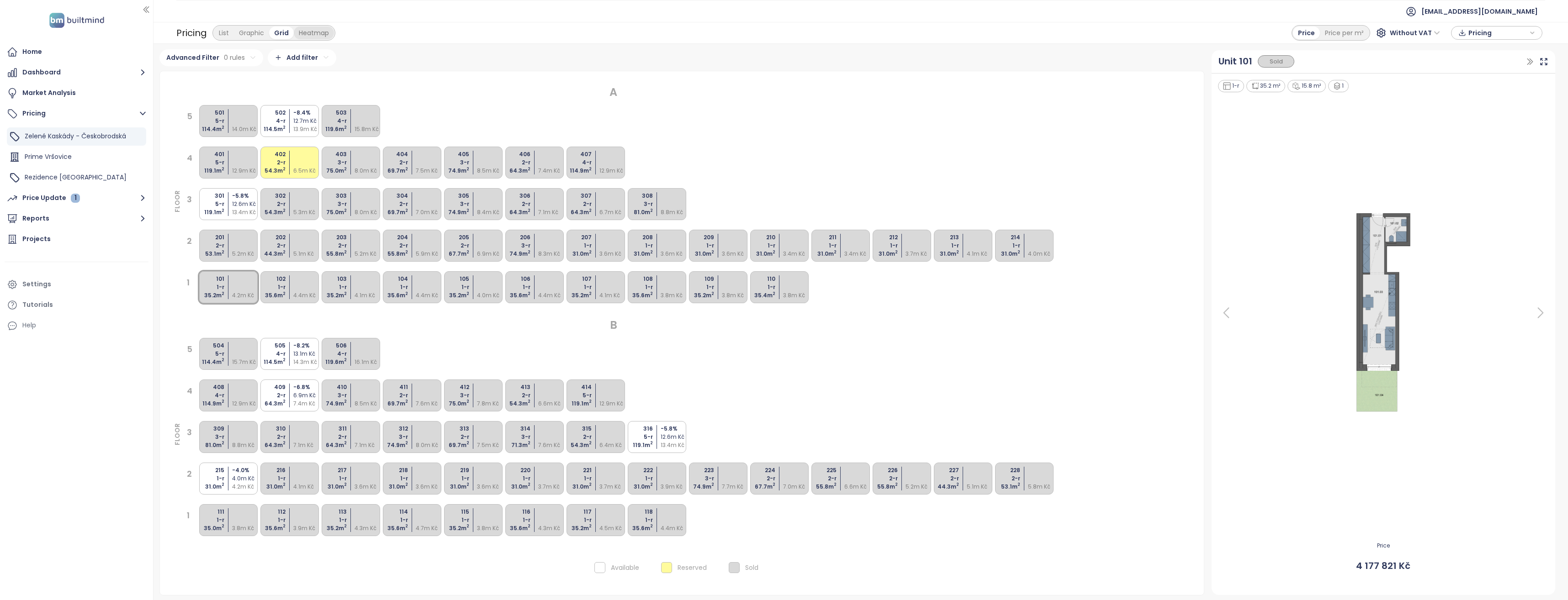
click at [314, 33] on div "Heatmap" at bounding box center [313, 33] width 40 height 13
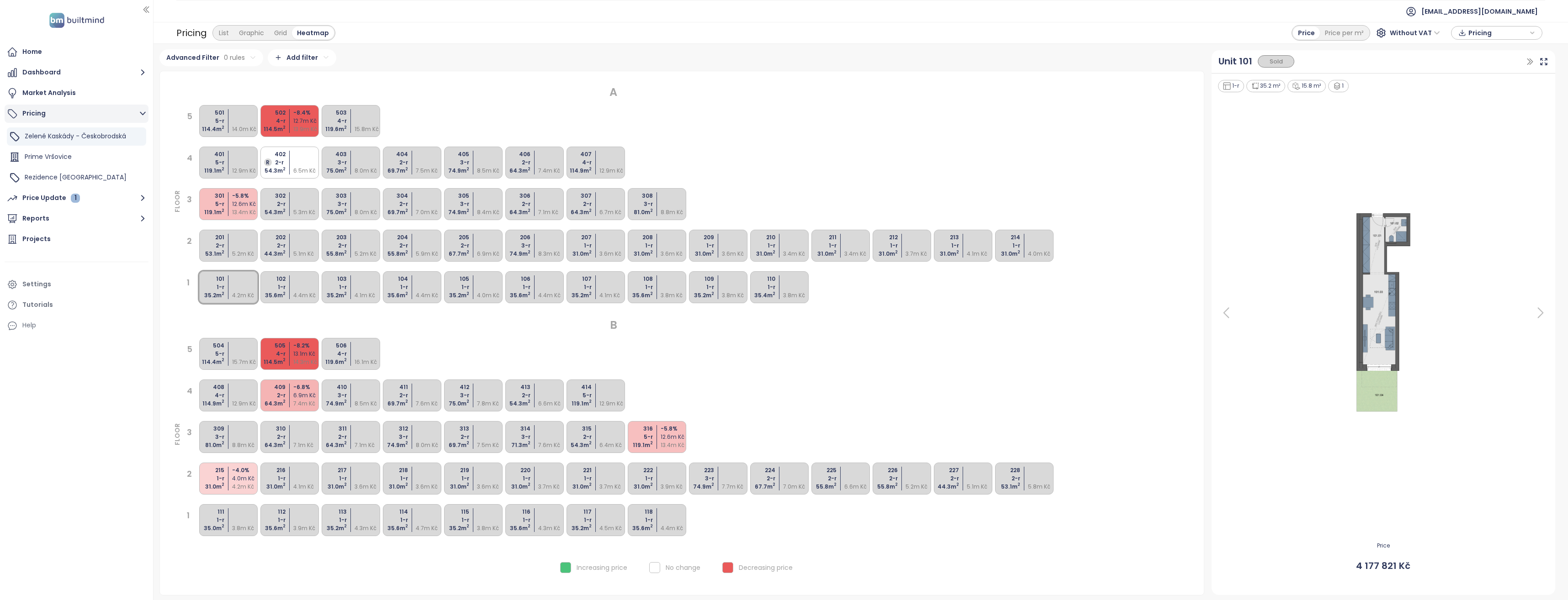
click at [54, 116] on button "Pricing" at bounding box center [76, 114] width 144 height 19
click at [143, 219] on icon "button" at bounding box center [143, 218] width 11 height 11
click at [144, 7] on icon "button" at bounding box center [146, 10] width 9 height 9
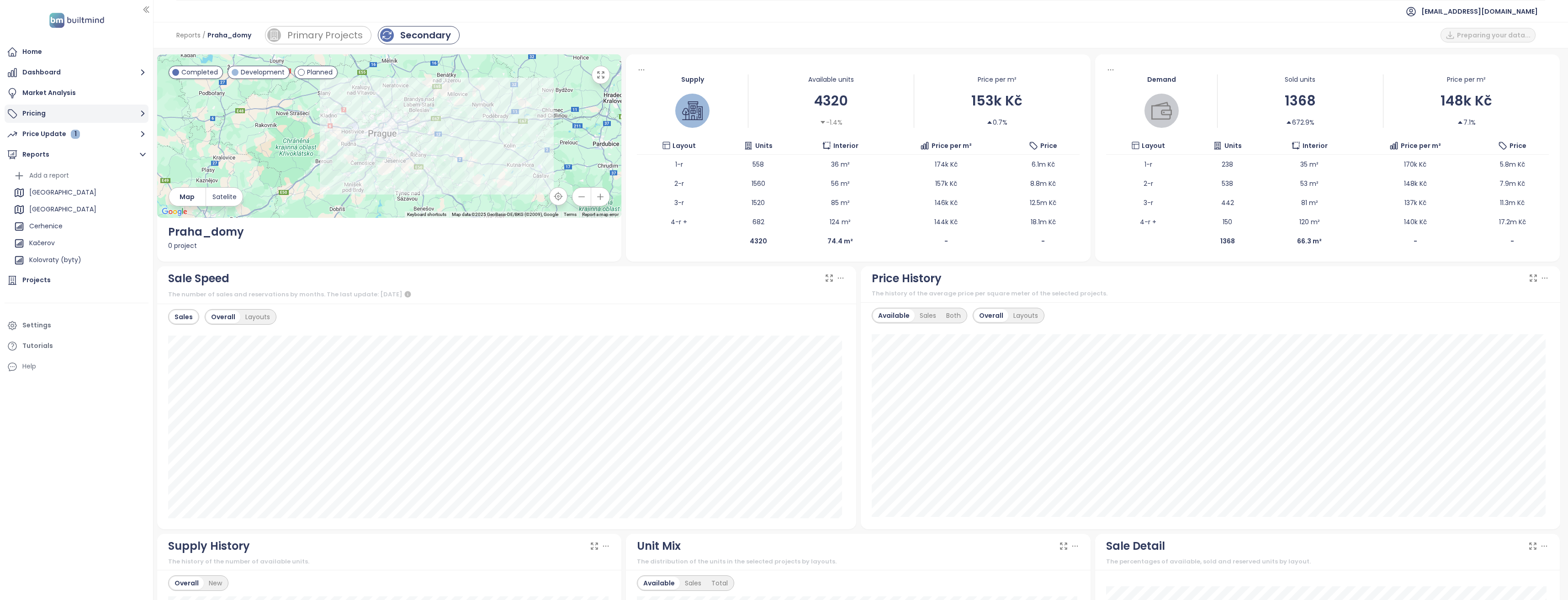
click at [142, 112] on icon "button" at bounding box center [143, 114] width 4 height 6
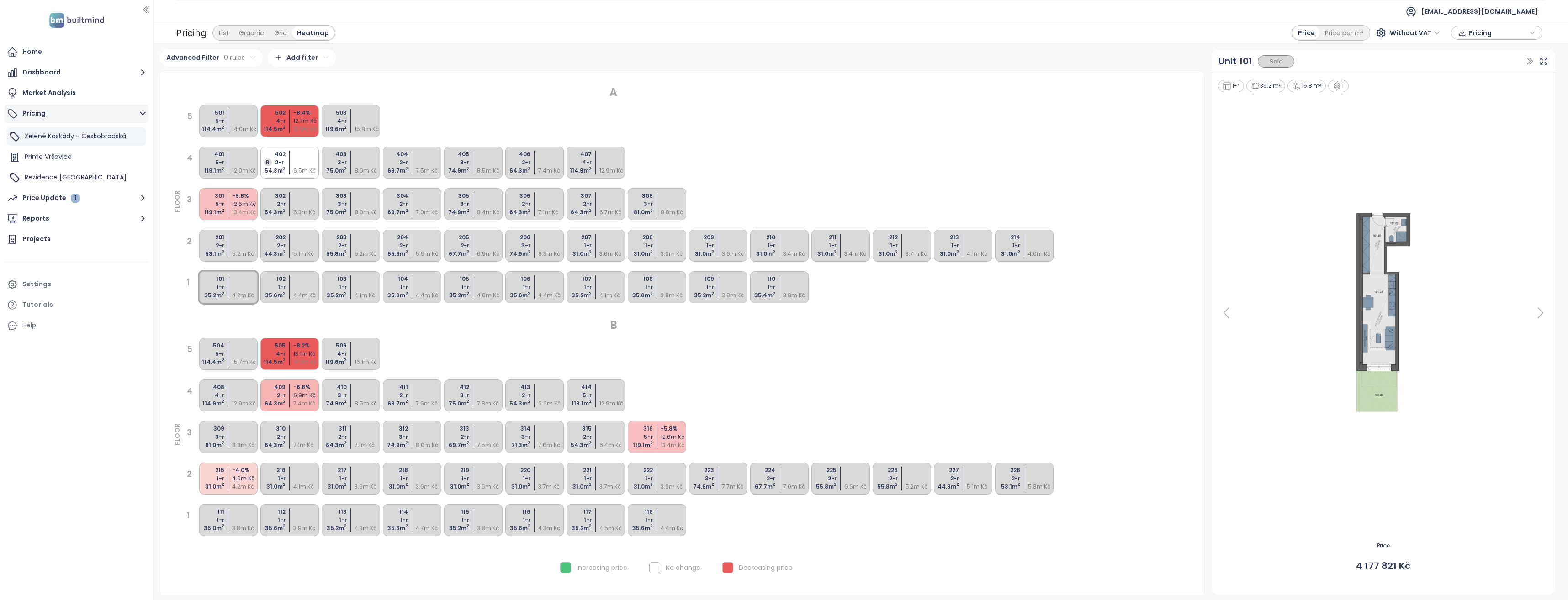
click at [142, 112] on icon "button" at bounding box center [143, 114] width 11 height 11
click at [144, 114] on icon "button" at bounding box center [143, 114] width 4 height 6
click at [58, 91] on div "Market Analysis" at bounding box center [49, 93] width 54 height 11
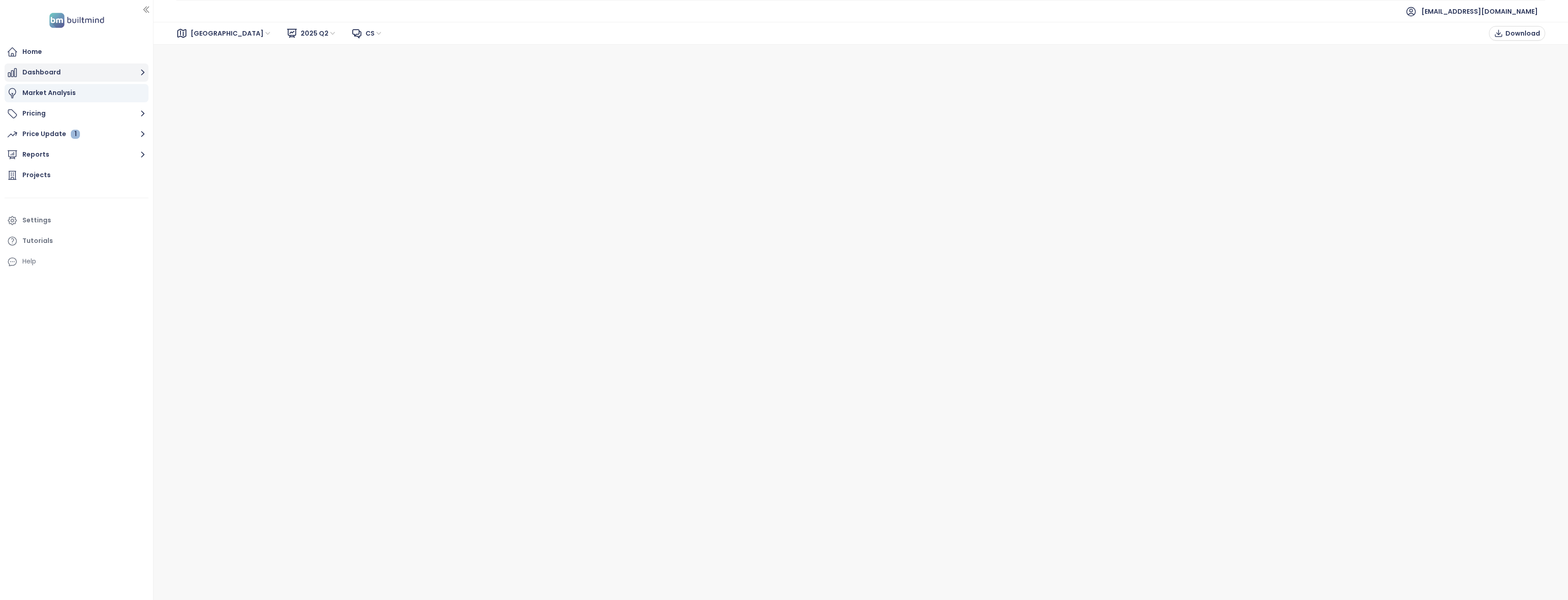
click at [141, 72] on icon "button" at bounding box center [143, 72] width 11 height 11
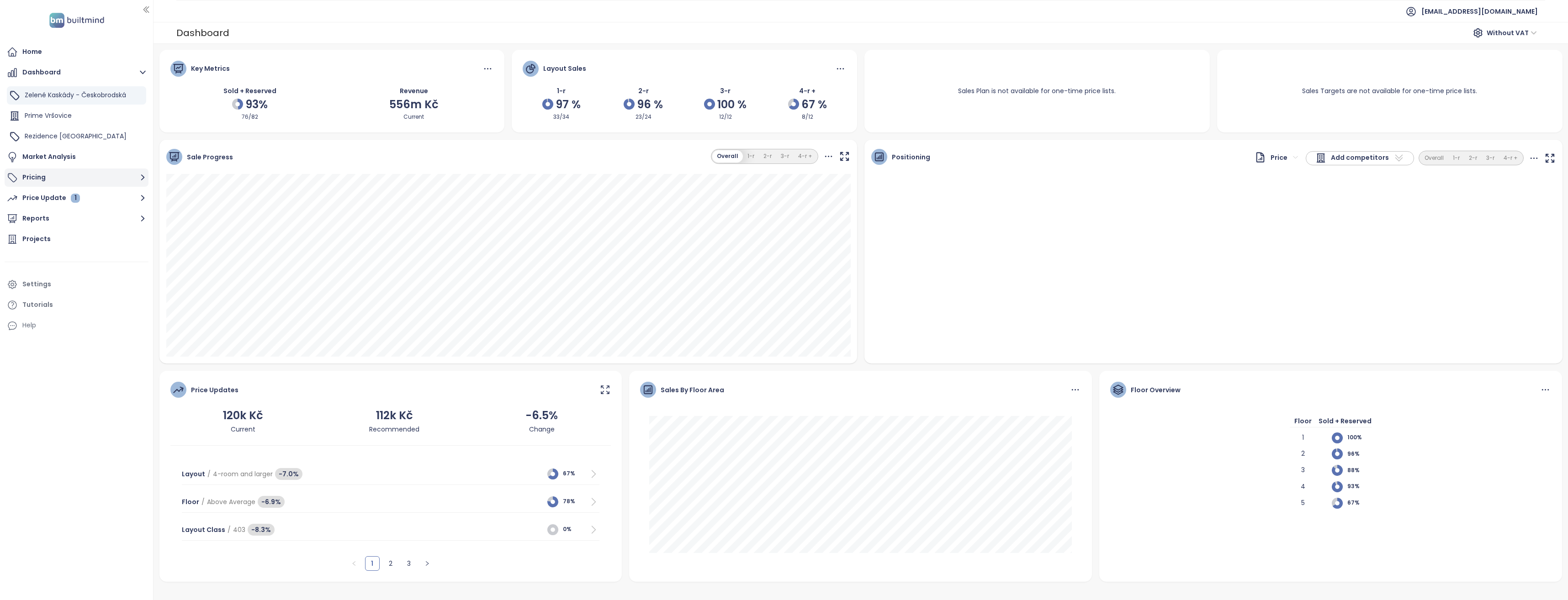
click at [147, 176] on icon "button" at bounding box center [143, 177] width 11 height 11
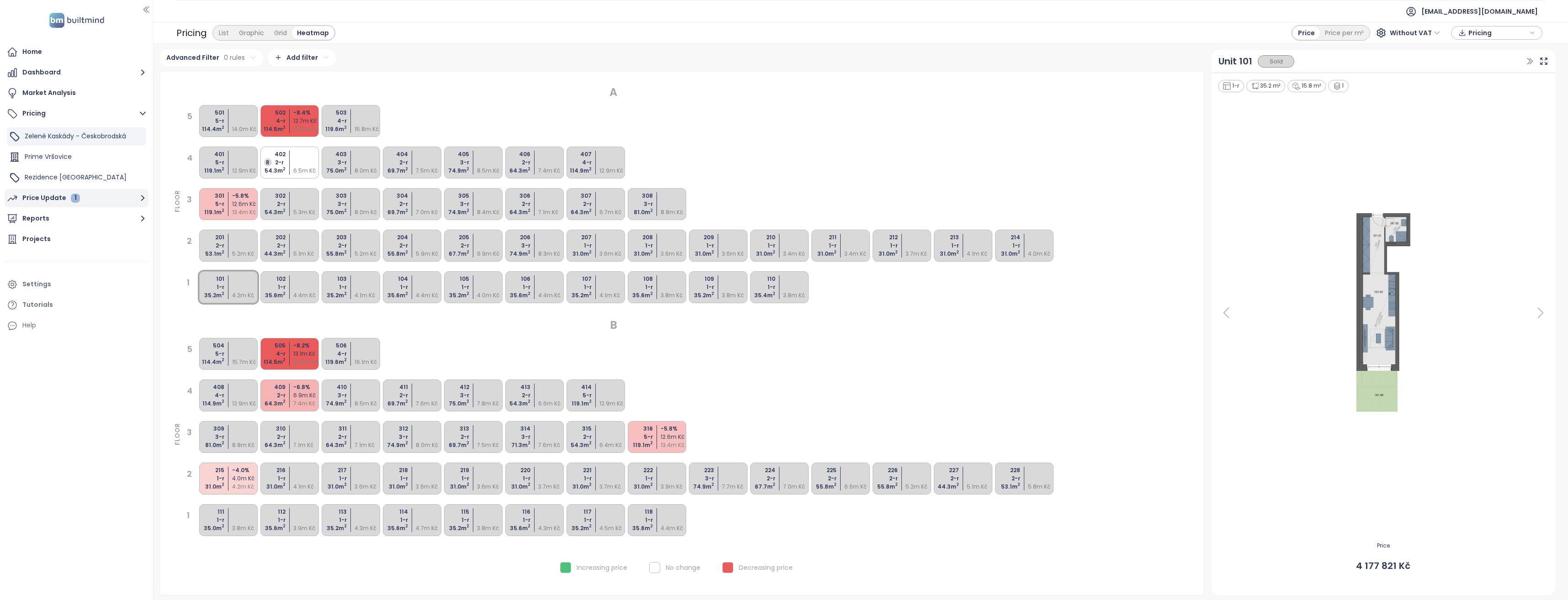
click at [146, 199] on icon "button" at bounding box center [143, 198] width 11 height 11
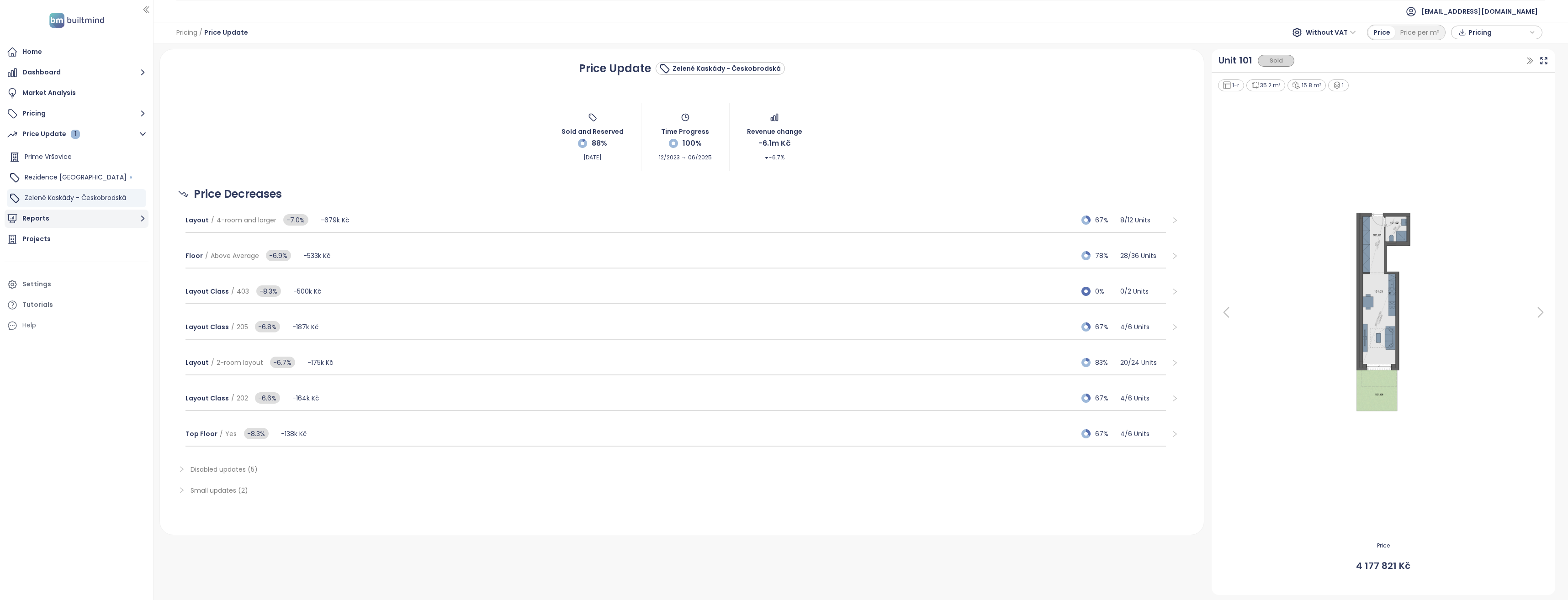
click at [142, 219] on icon "button" at bounding box center [143, 218] width 11 height 11
click at [54, 251] on div "Praha_domy" at bounding box center [50, 250] width 41 height 11
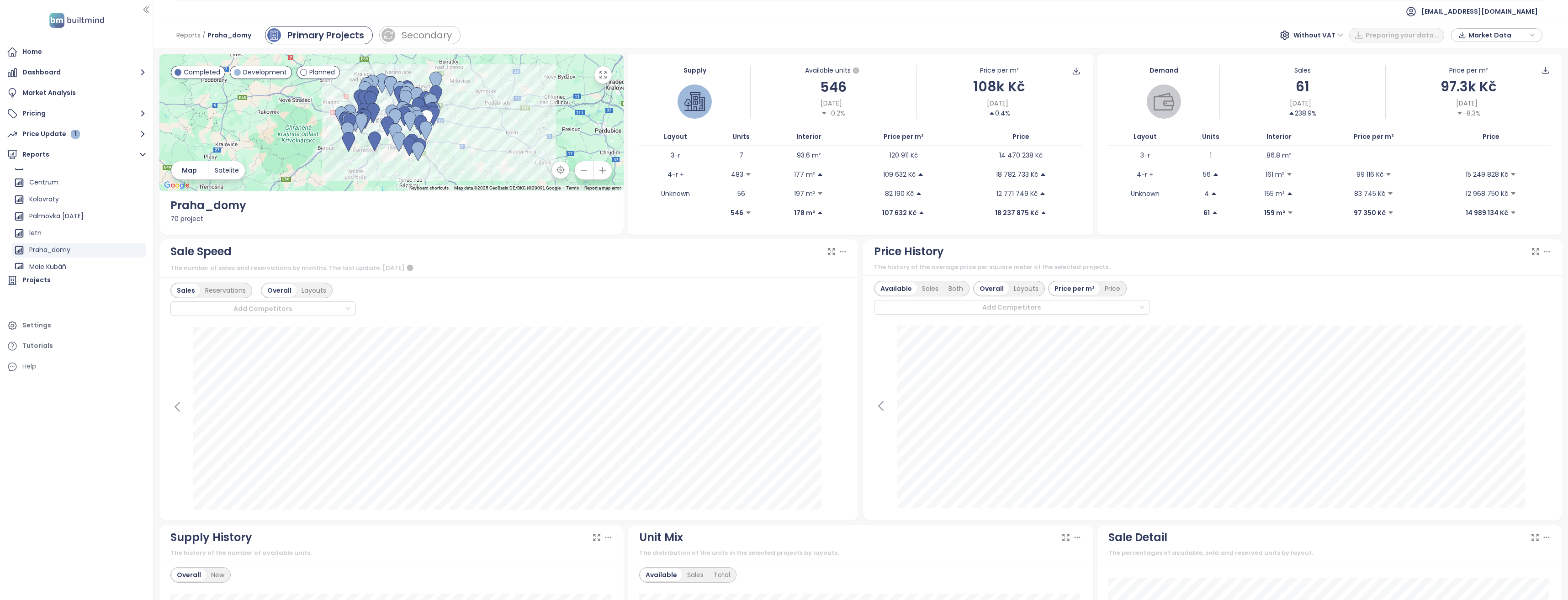
click at [1536, 36] on div "Market Data" at bounding box center [1496, 34] width 81 height 13
click at [1189, 38] on div "Reports / [GEOGRAPHIC_DATA] Primary Projects Secondary Without VAT Preparing yo…" at bounding box center [860, 35] width 1414 height 27
click at [1401, 38] on span "Without VAT" at bounding box center [1379, 34] width 50 height 13
click at [1260, 34] on div "Reports / [GEOGRAPHIC_DATA] Primary Projects Secondary Without VAT PDF Market D…" at bounding box center [860, 35] width 1414 height 27
click at [422, 33] on div "Secondary" at bounding box center [426, 34] width 50 height 13
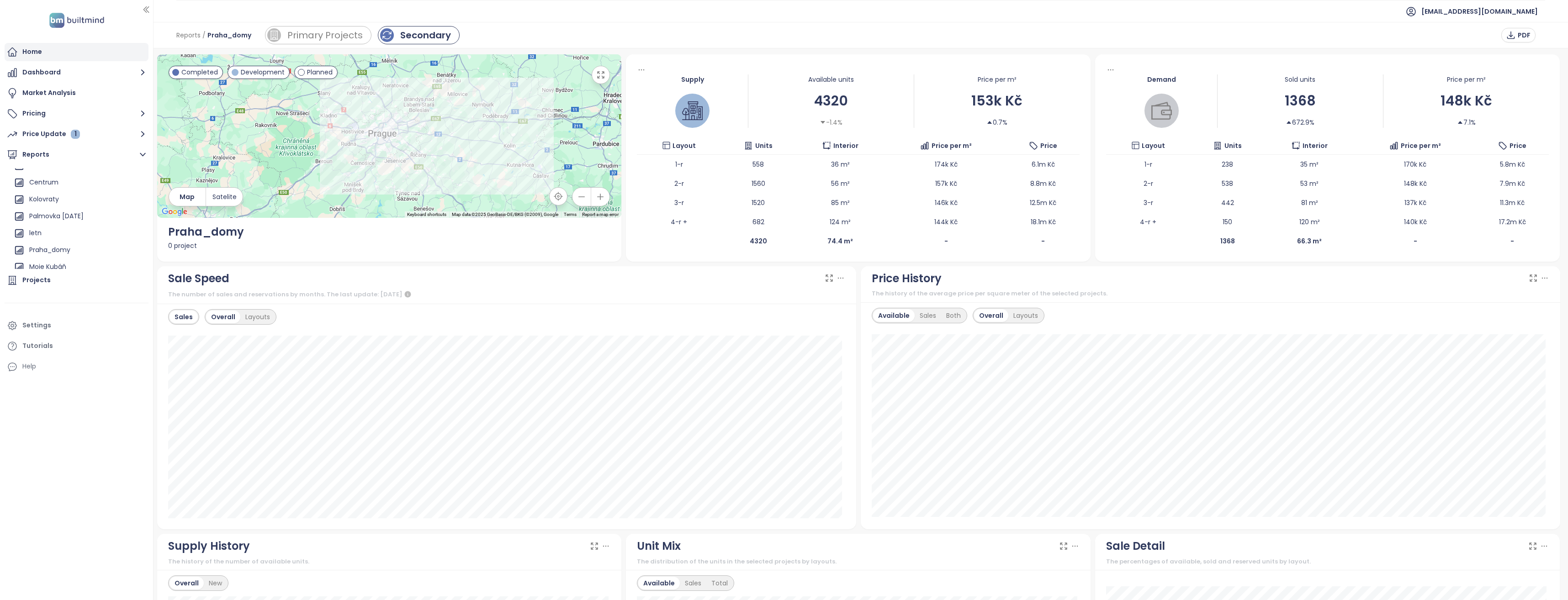
click at [37, 55] on div "Home" at bounding box center [32, 52] width 20 height 11
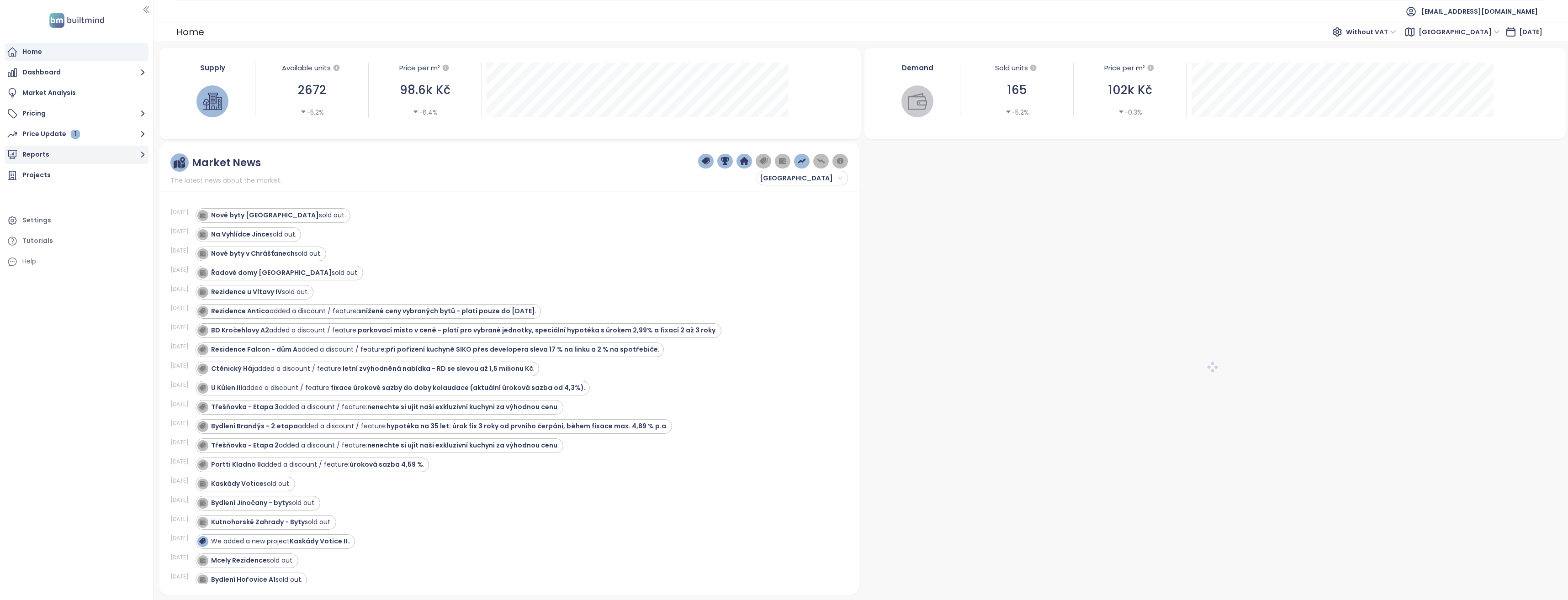
click at [135, 153] on button "Reports" at bounding box center [76, 154] width 144 height 19
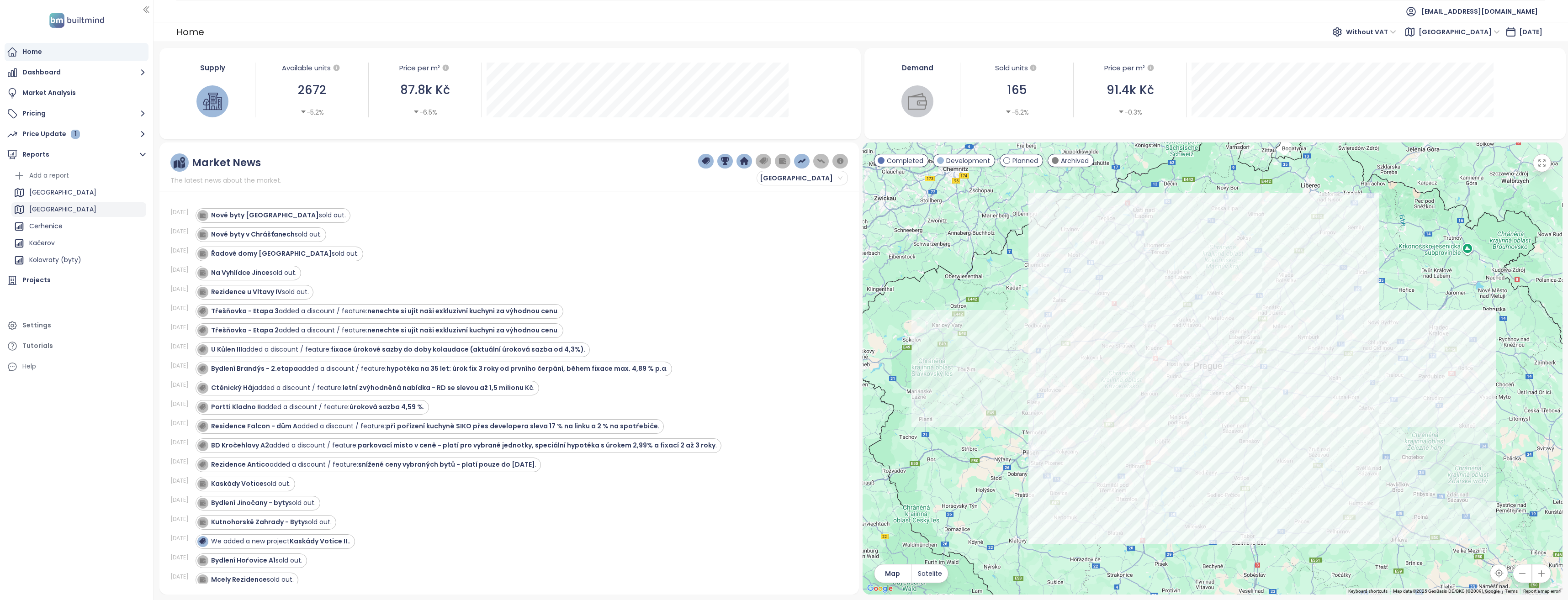
click at [66, 205] on div "[GEOGRAPHIC_DATA]" at bounding box center [79, 209] width 135 height 15
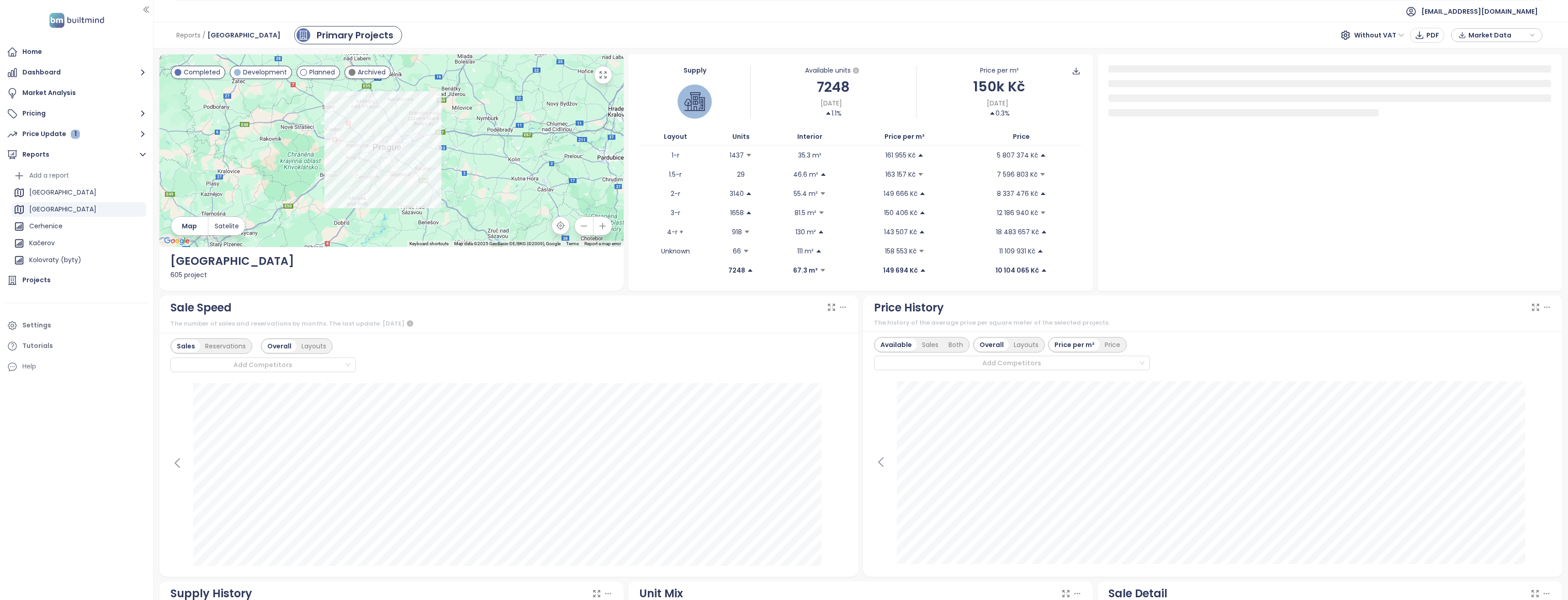
scroll to position [36, 0]
